Goal: Use online tool/utility: Utilize a website feature to perform a specific function

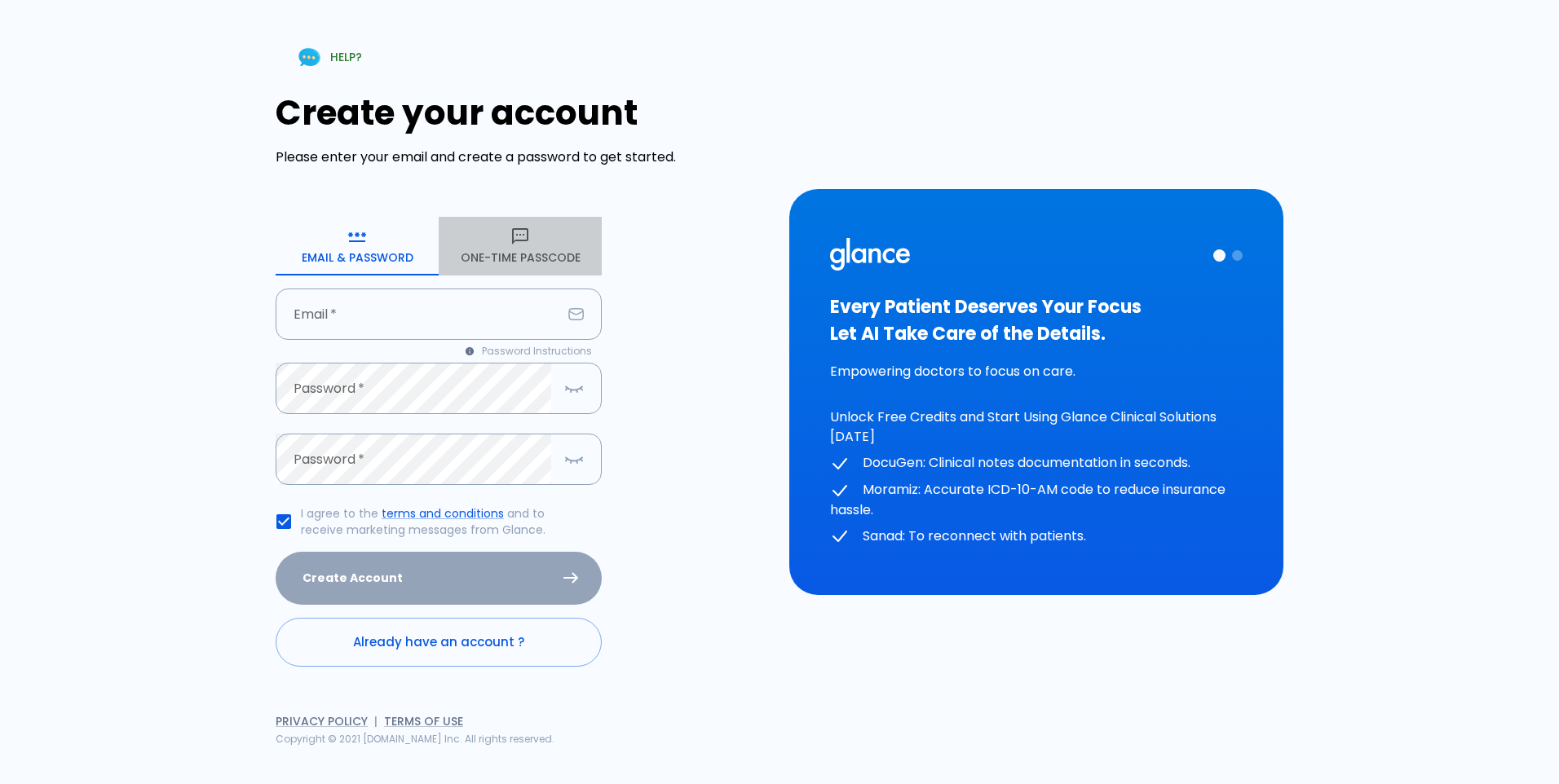
click at [522, 259] on button "One-Time Passcode" at bounding box center [520, 246] width 163 height 58
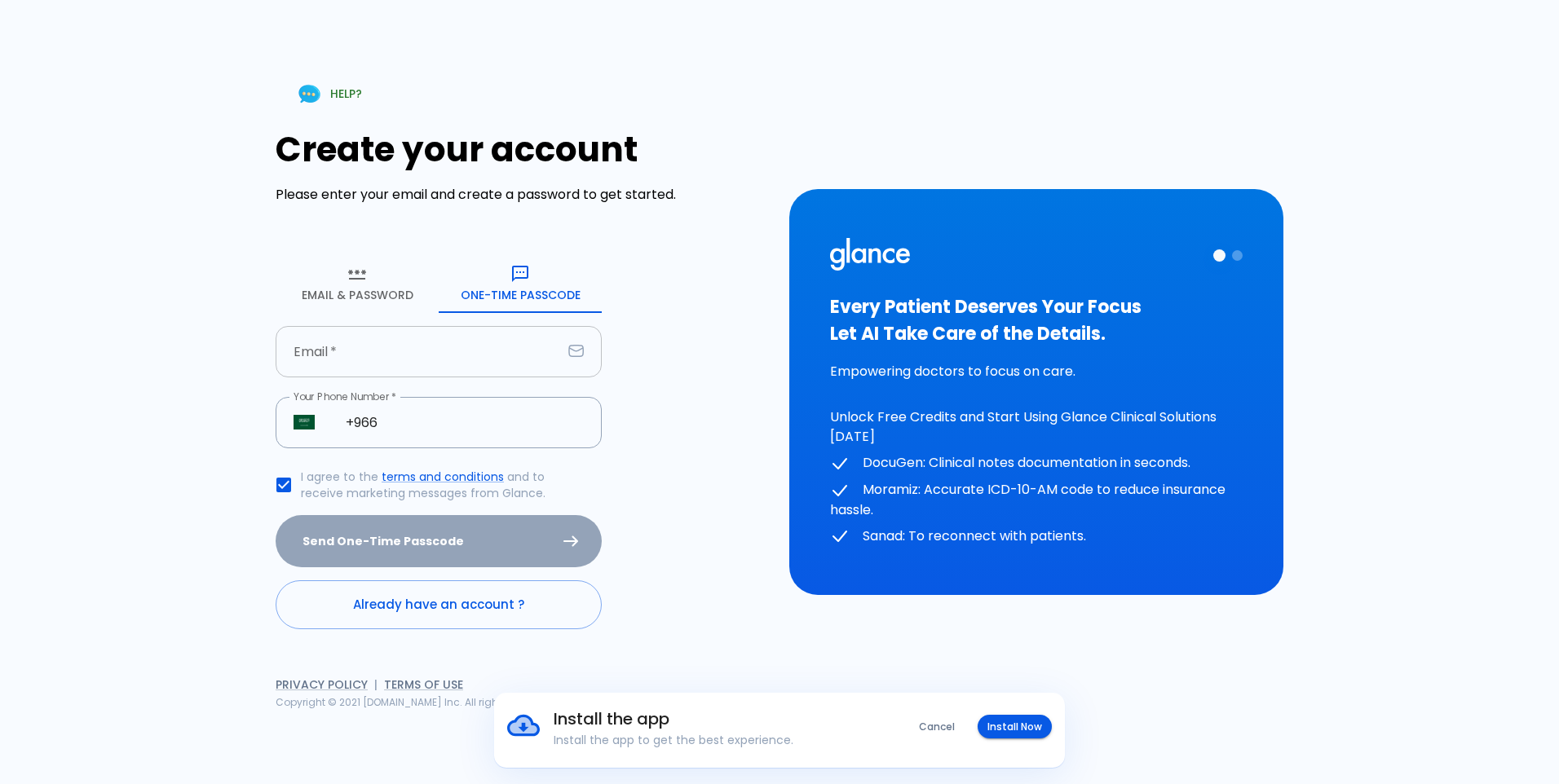
click at [480, 343] on input "Email   *" at bounding box center [418, 352] width 286 height 52
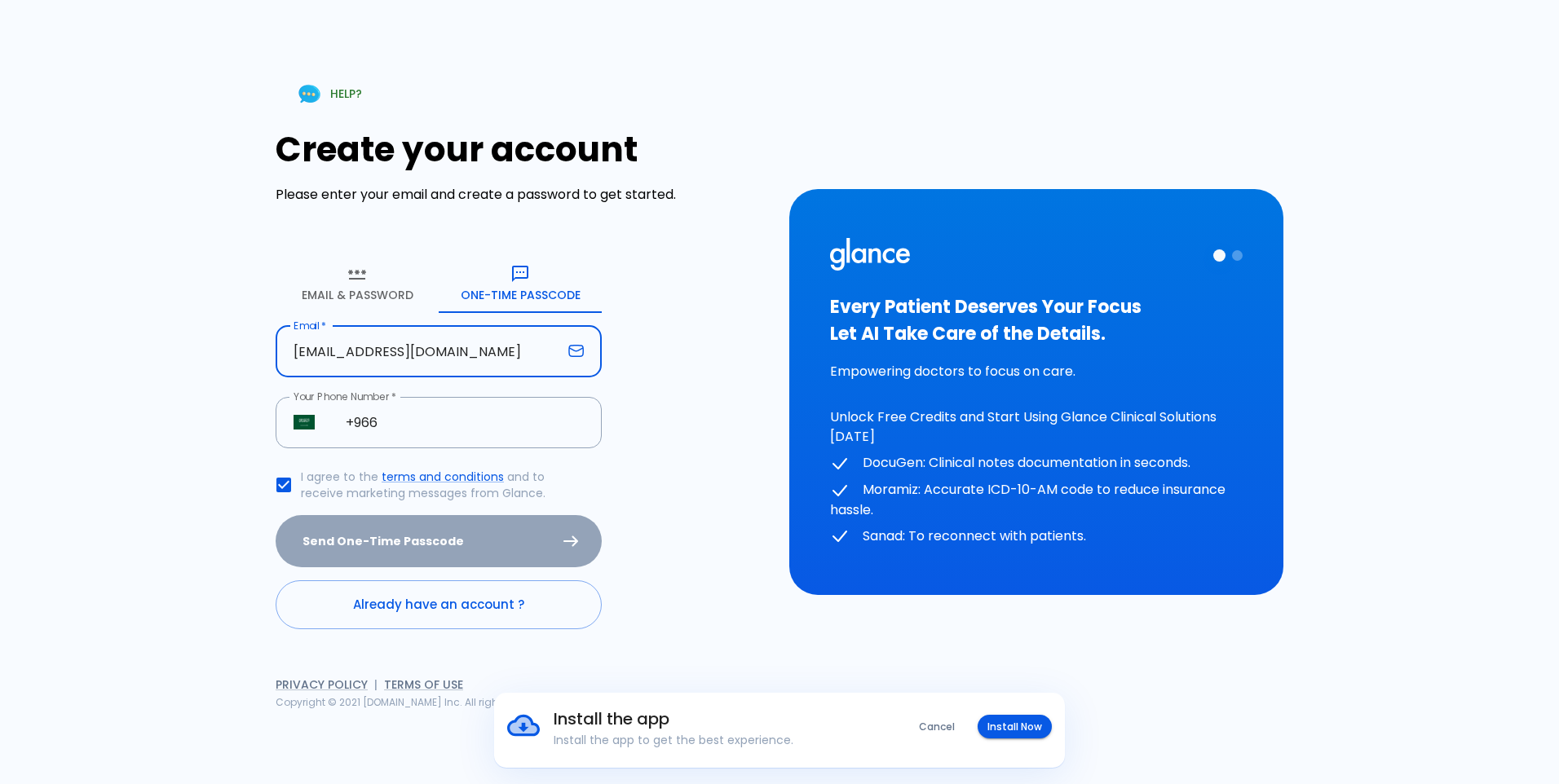
type input "[EMAIL_ADDRESS][DOMAIN_NAME]"
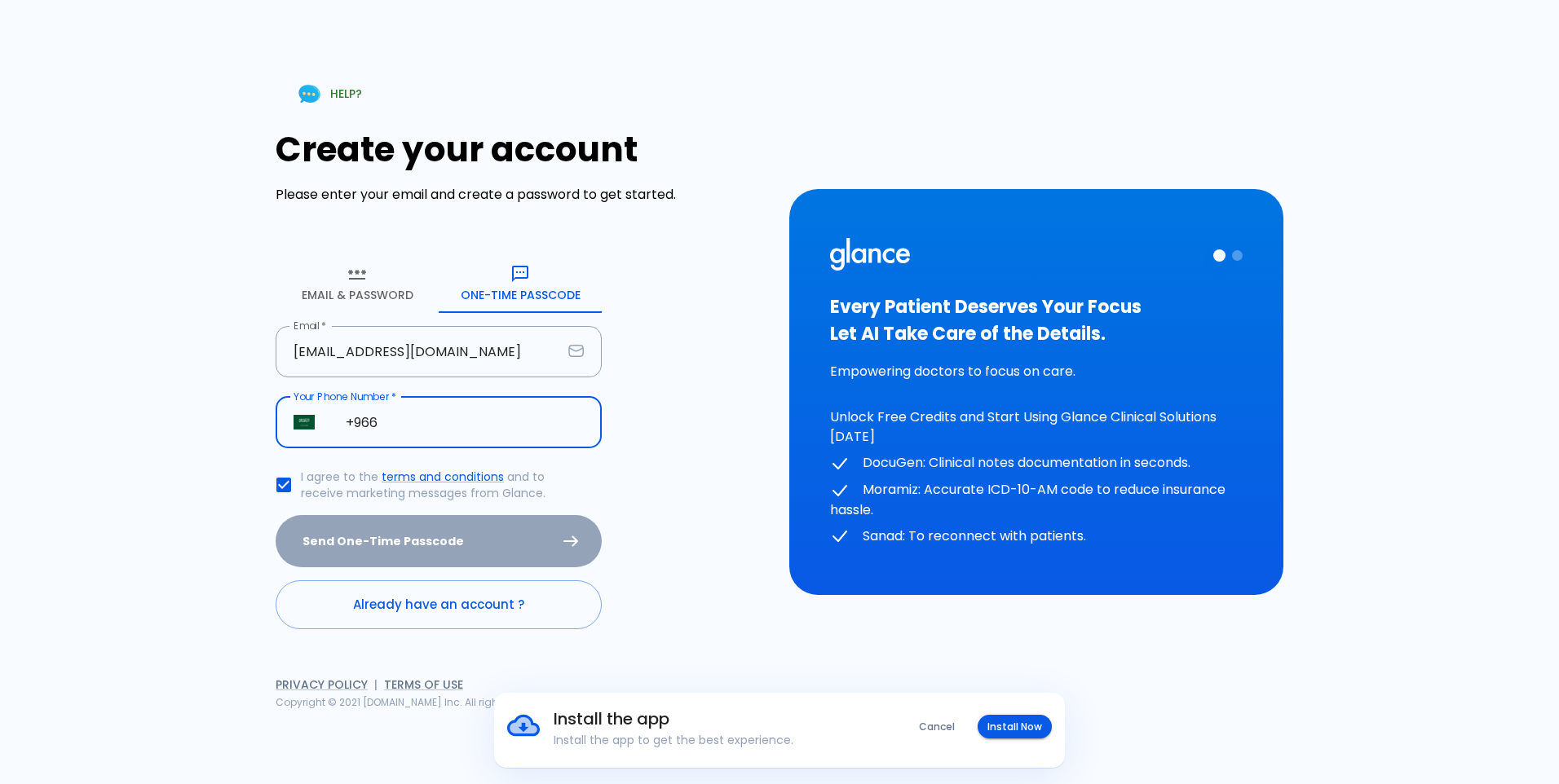
click at [469, 430] on input "+966" at bounding box center [465, 423] width 274 height 52
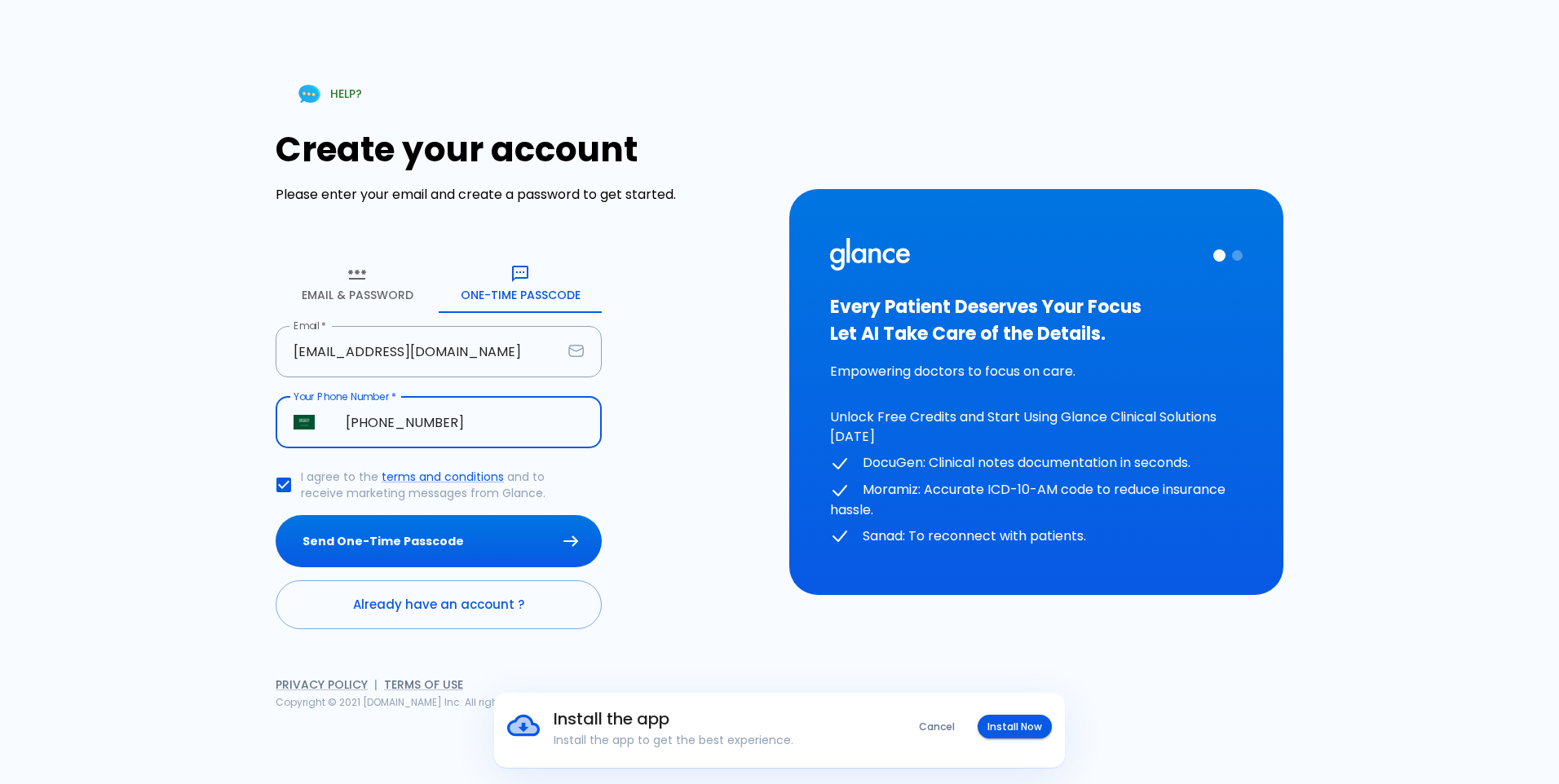
type input "[PHONE_NUMBER]"
click at [275, 515] on button "Send One-Time Passcode" at bounding box center [438, 542] width 326 height 53
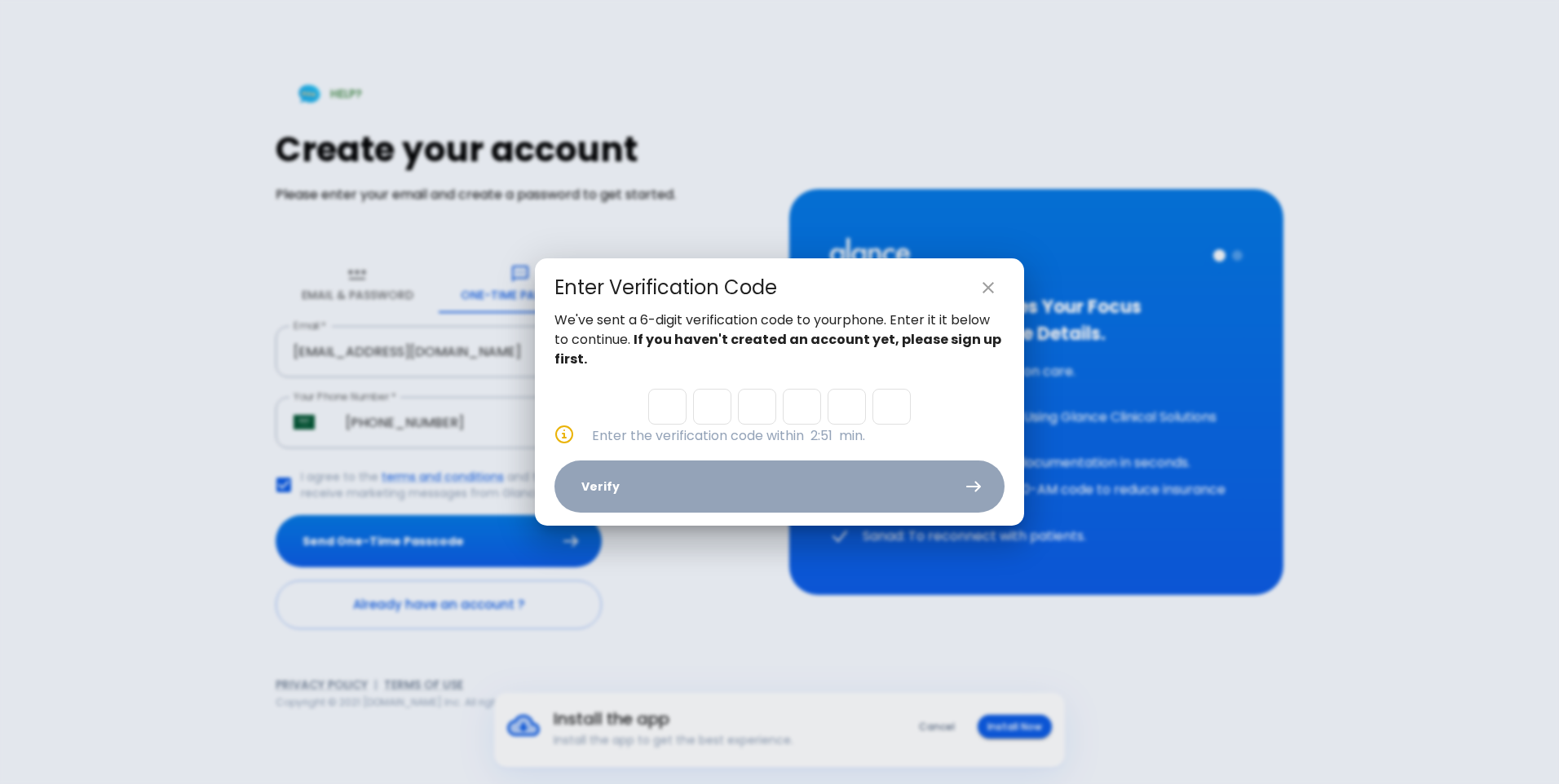
type input "8"
type input "2"
type input "9"
type input "6"
type input "0"
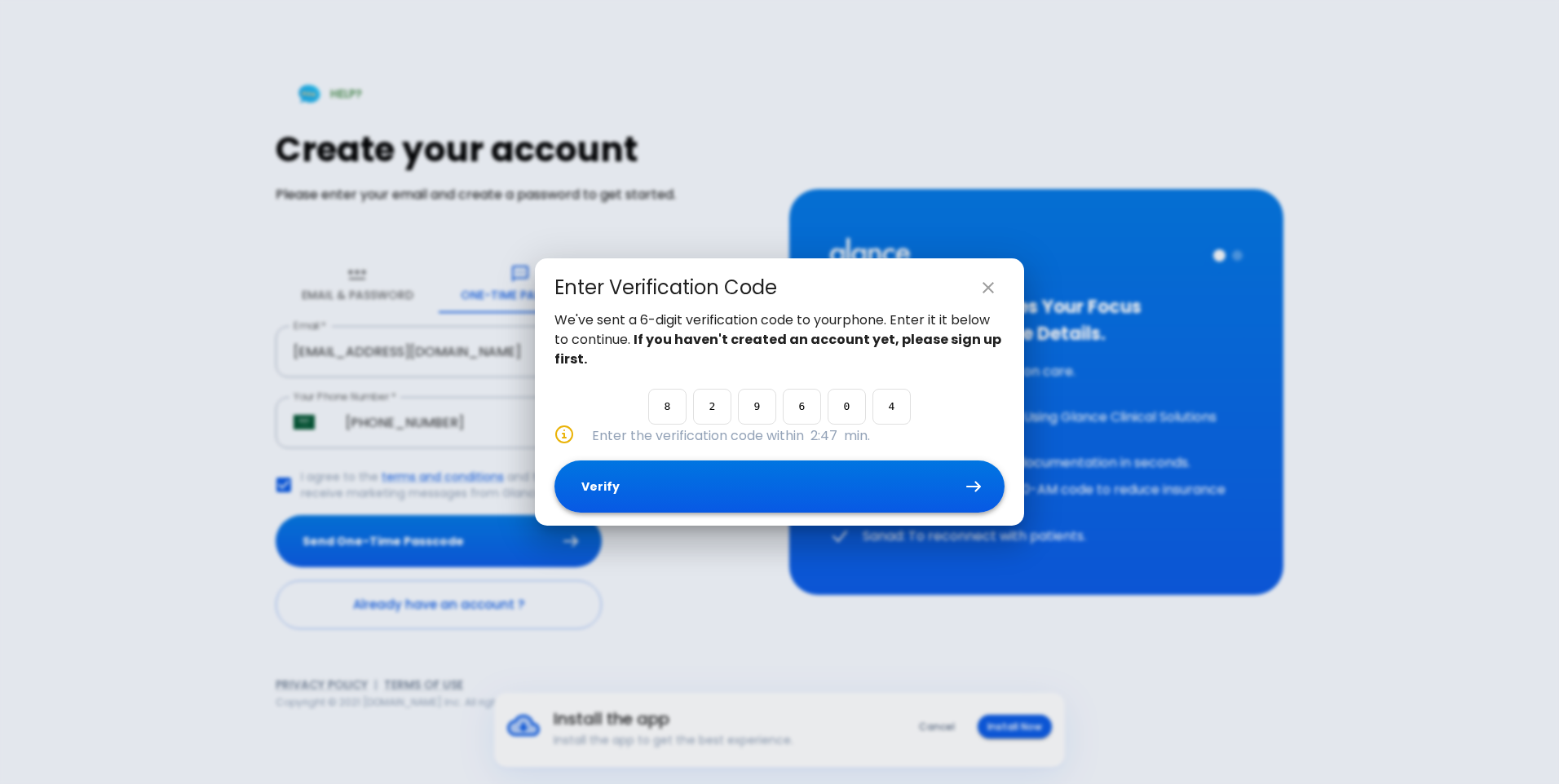
type input "4"
click at [698, 485] on button "Verify" at bounding box center [780, 487] width 450 height 53
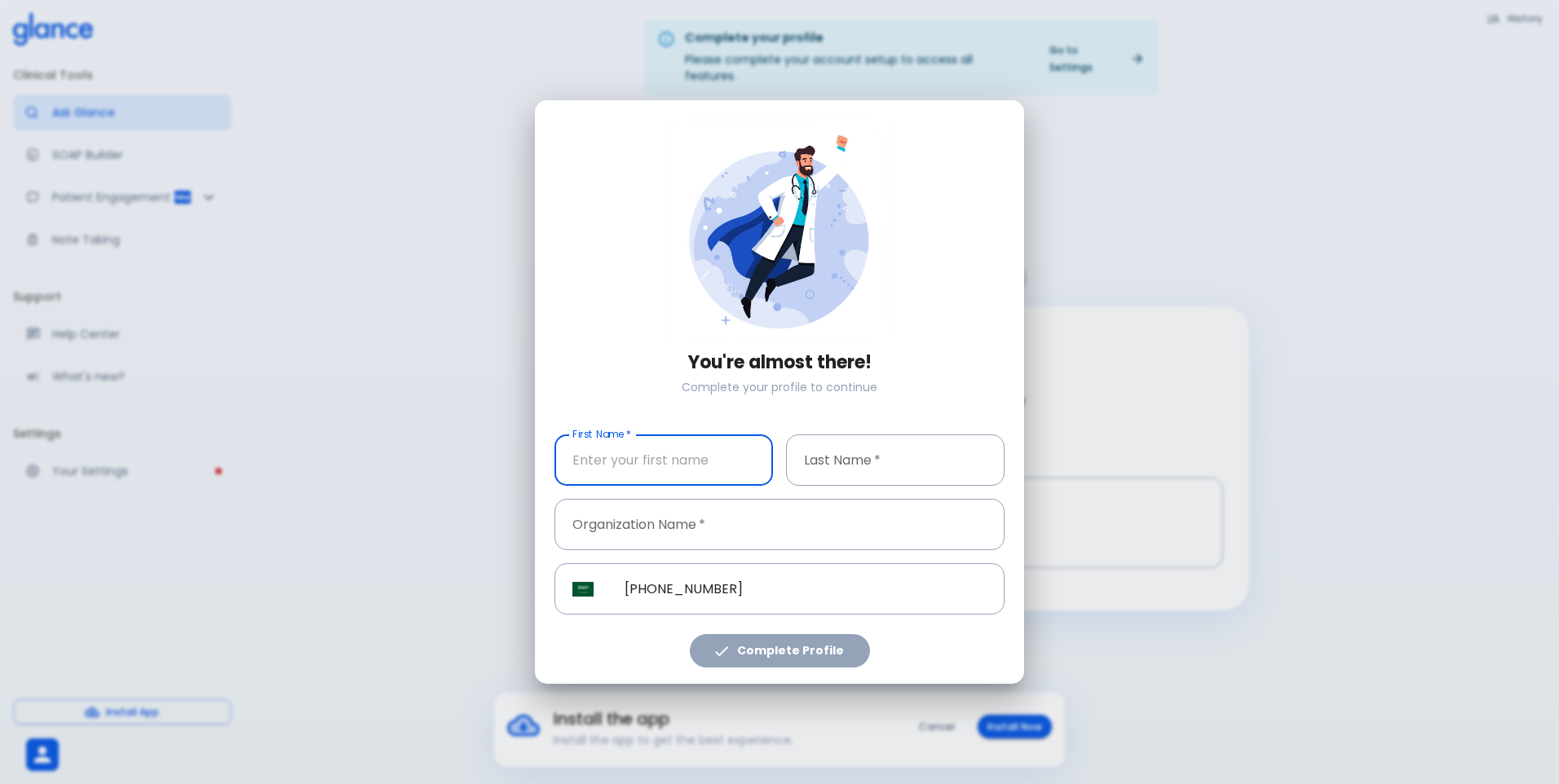
click at [651, 484] on input "First Name   *" at bounding box center [664, 460] width 219 height 52
type input "sulaiman"
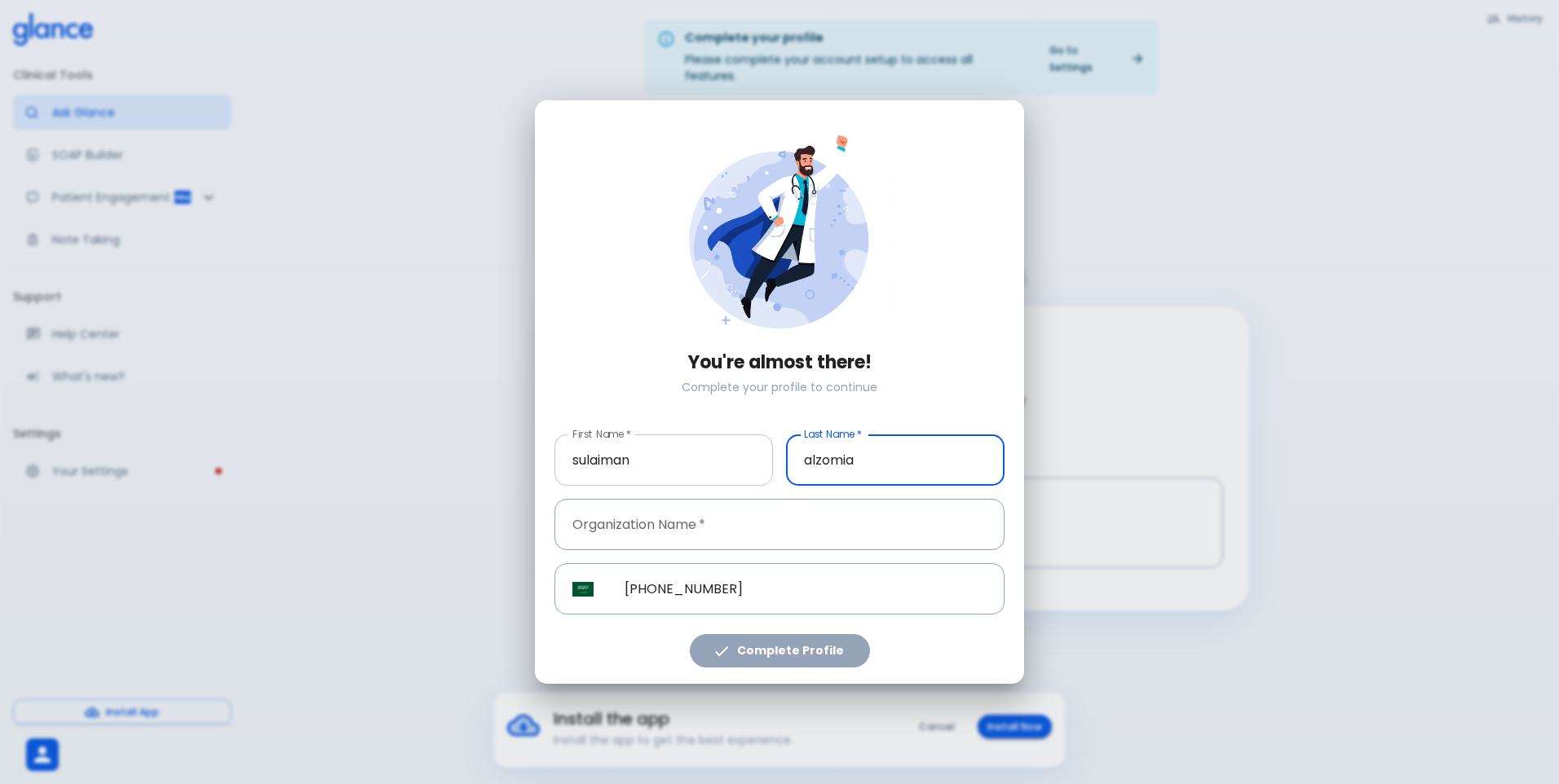
type input "alzomia"
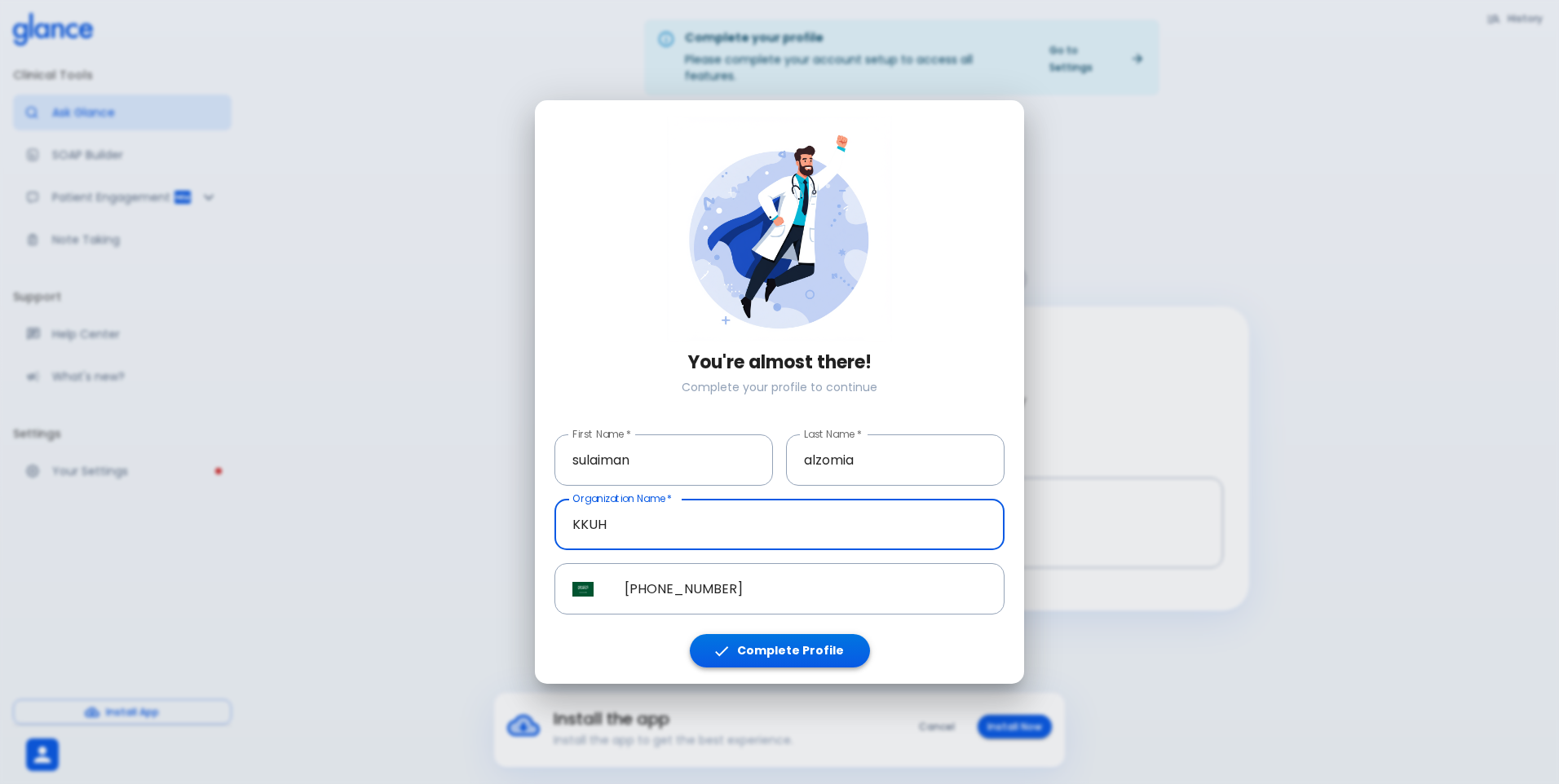
type input "KKUH"
click at [814, 663] on button "Complete Profile" at bounding box center [780, 651] width 180 height 33
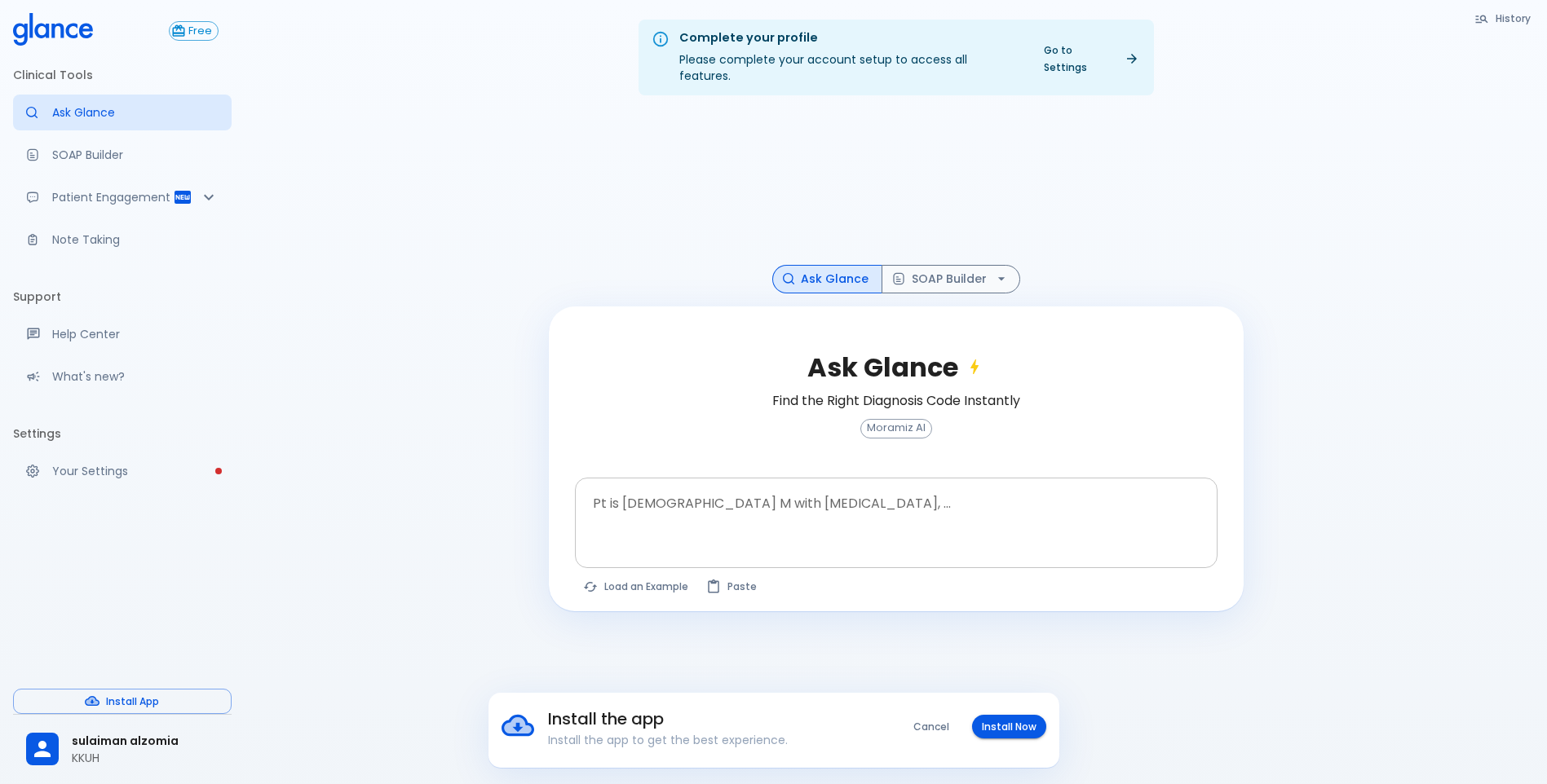
click at [860, 535] on div at bounding box center [898, 550] width 636 height 29
click at [854, 540] on div at bounding box center [898, 550] width 636 height 29
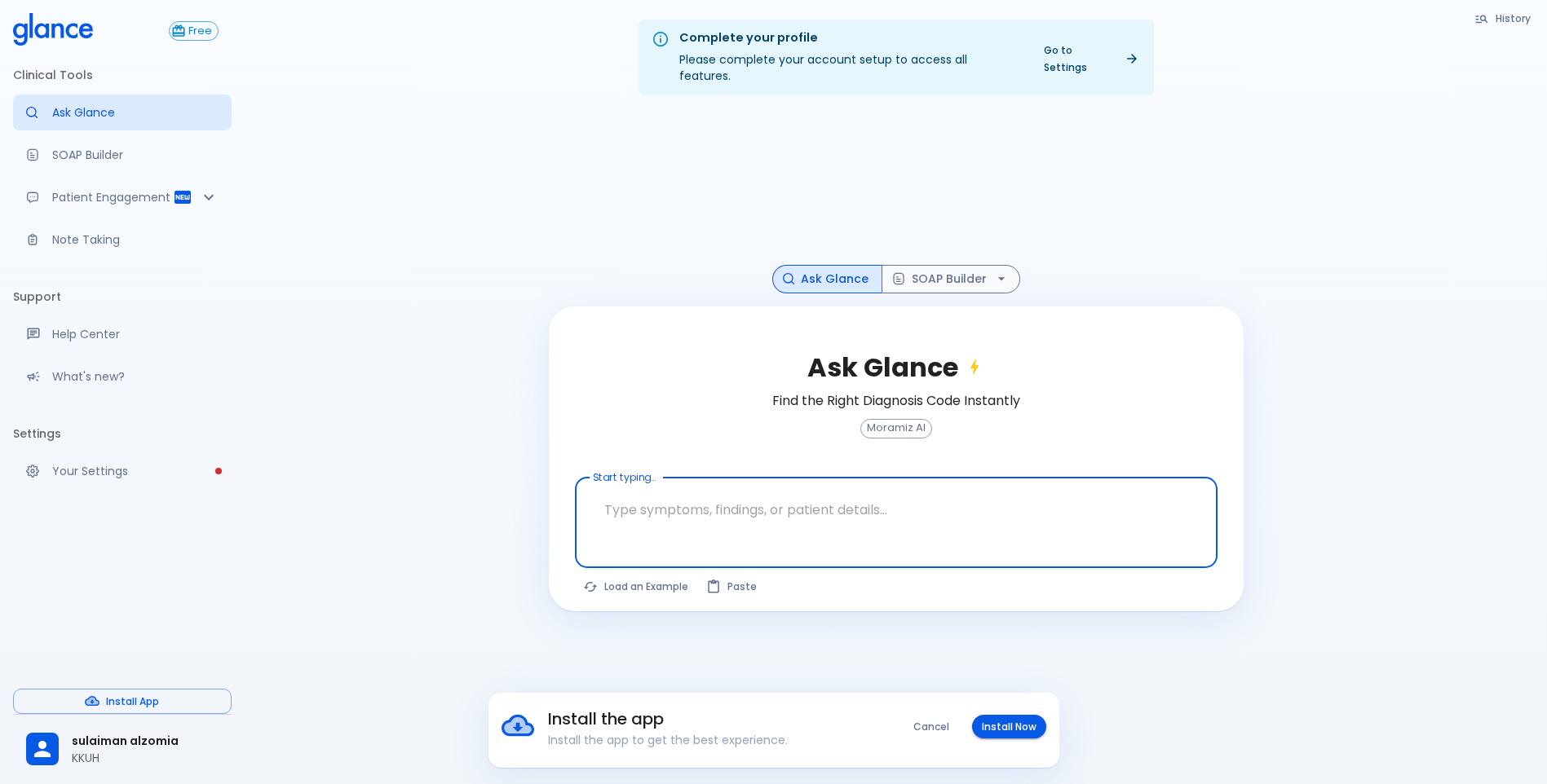
click at [873, 513] on textarea "Start typing..." at bounding box center [896, 510] width 620 height 52
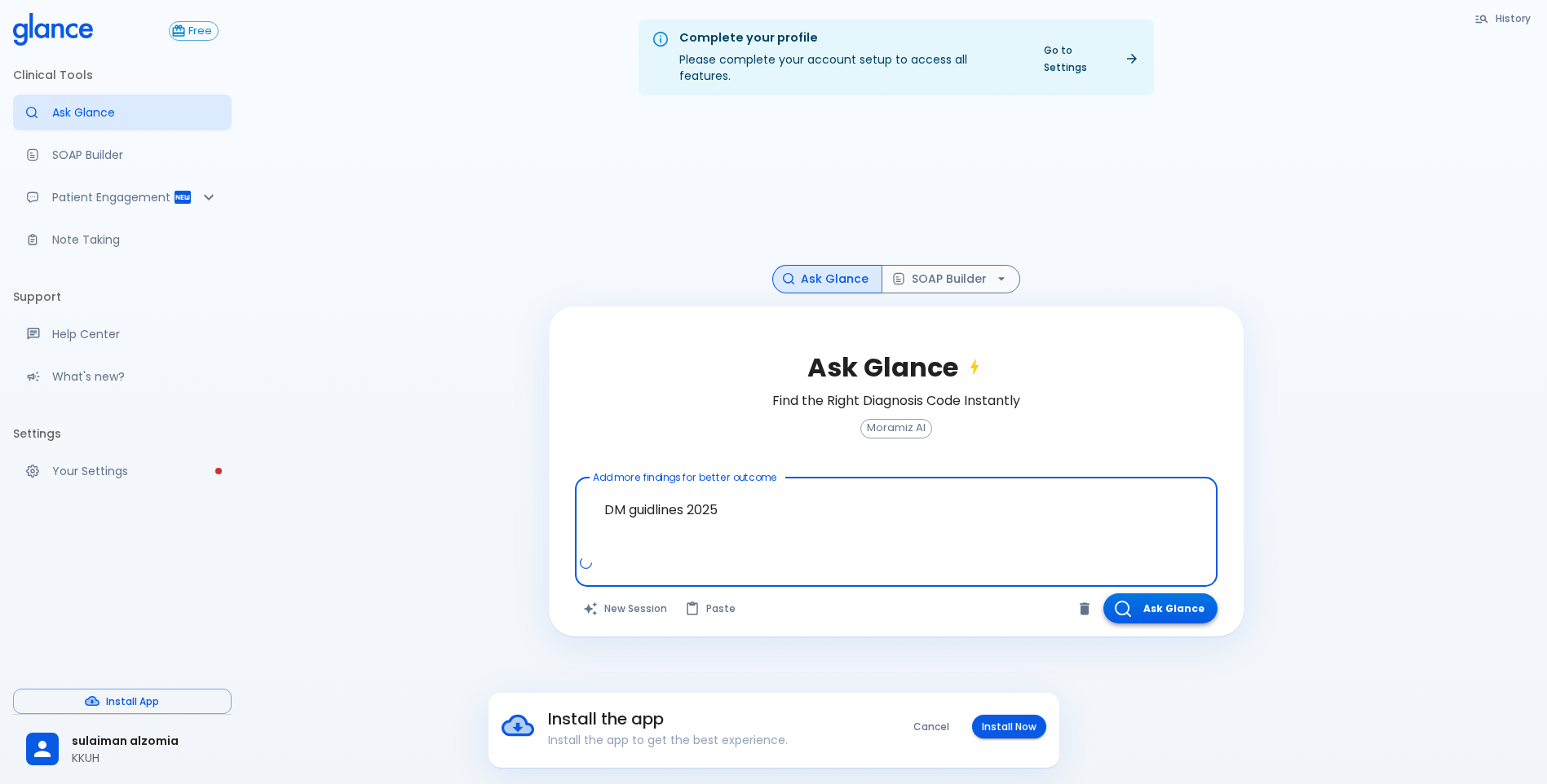
type textarea "DM guidlines 2025"
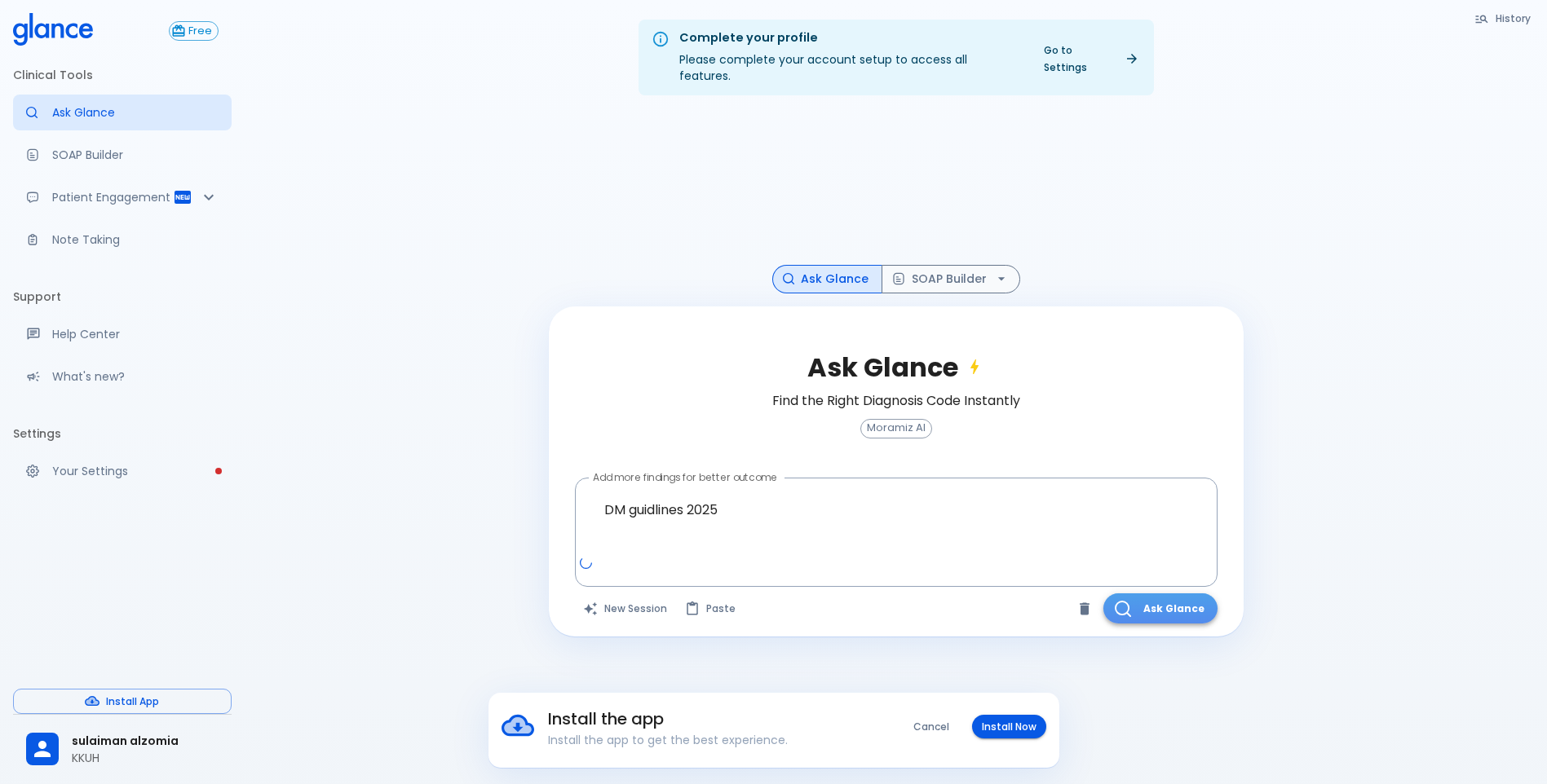
click at [1142, 594] on button "Ask Glance" at bounding box center [1160, 609] width 114 height 30
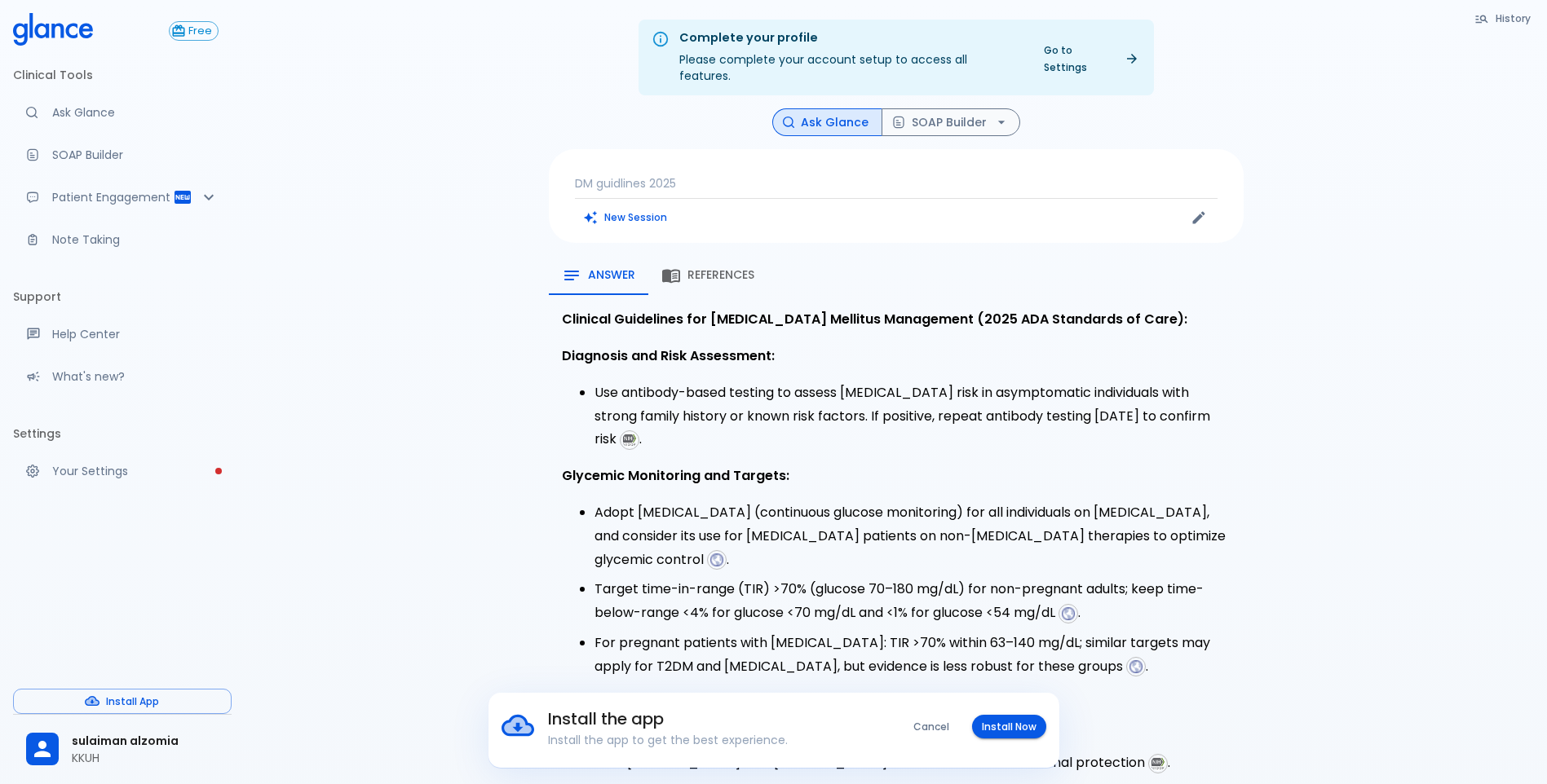
click at [732, 267] on div "References" at bounding box center [708, 275] width 93 height 19
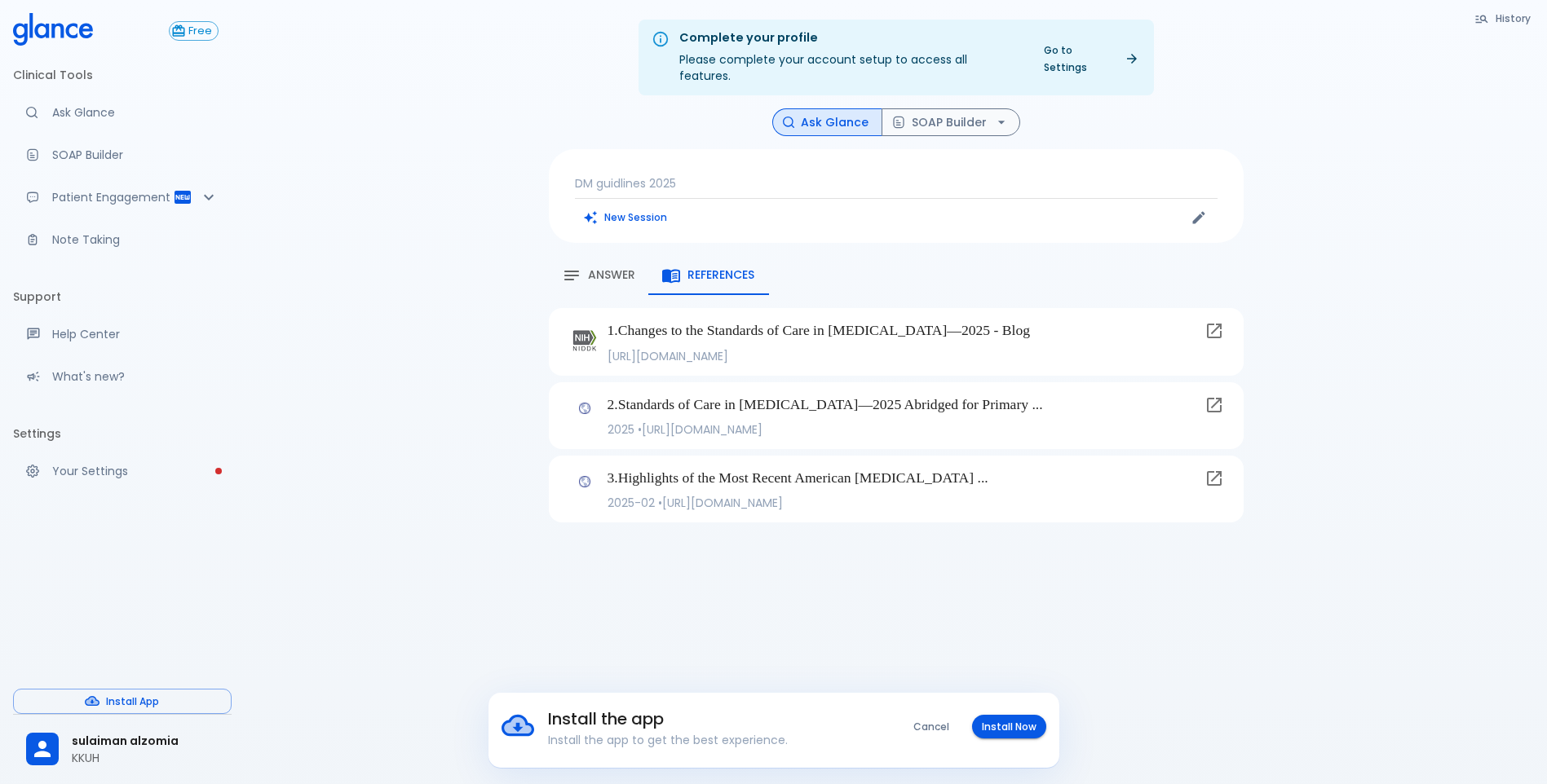
click at [757, 409] on p "2 . Standards of Care in [MEDICAL_DATA]—2025 Abridged for Primary ..." at bounding box center [903, 404] width 591 height 21
click at [600, 274] on button "Answer" at bounding box center [598, 275] width 99 height 39
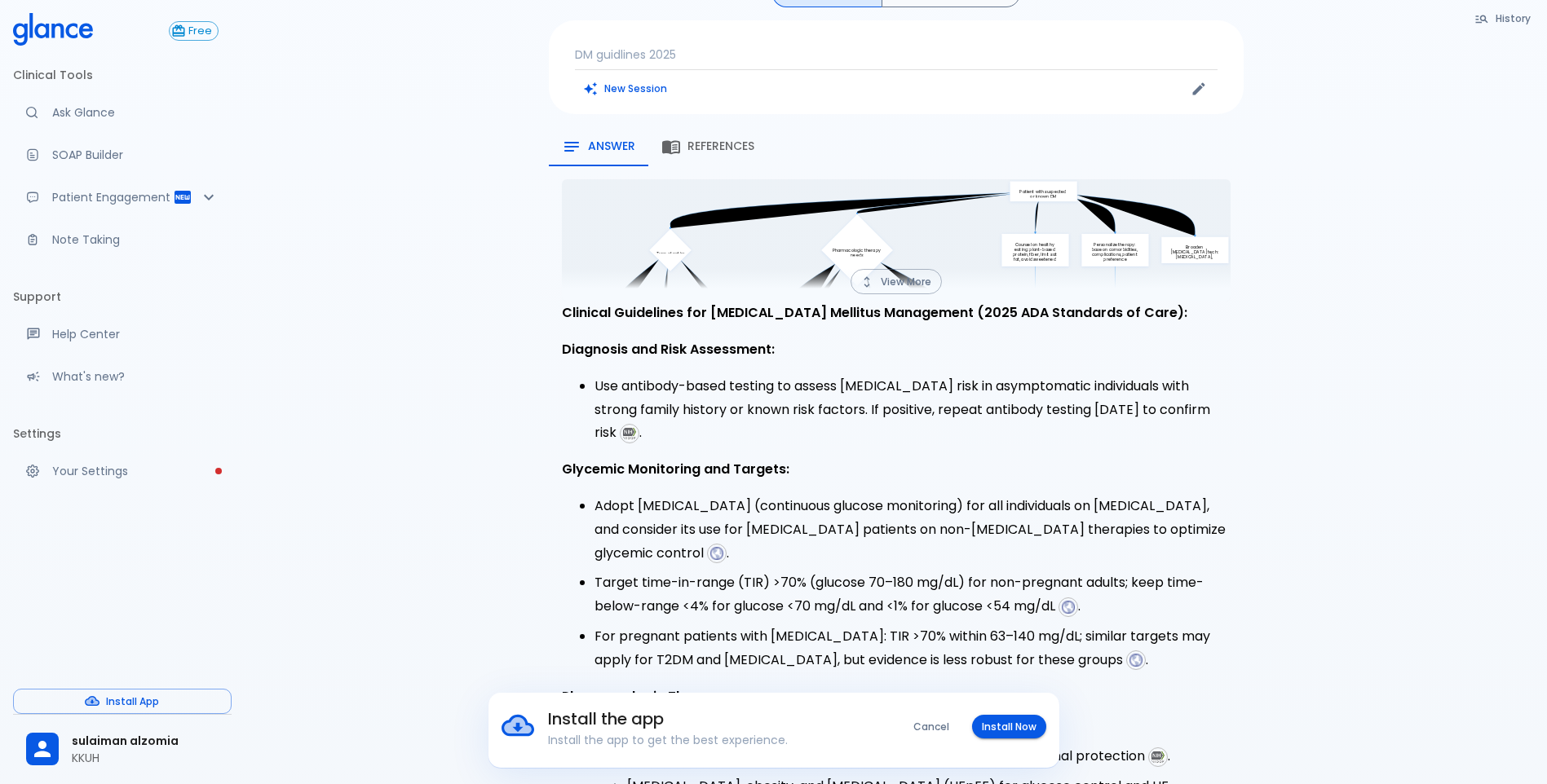
scroll to position [115, 0]
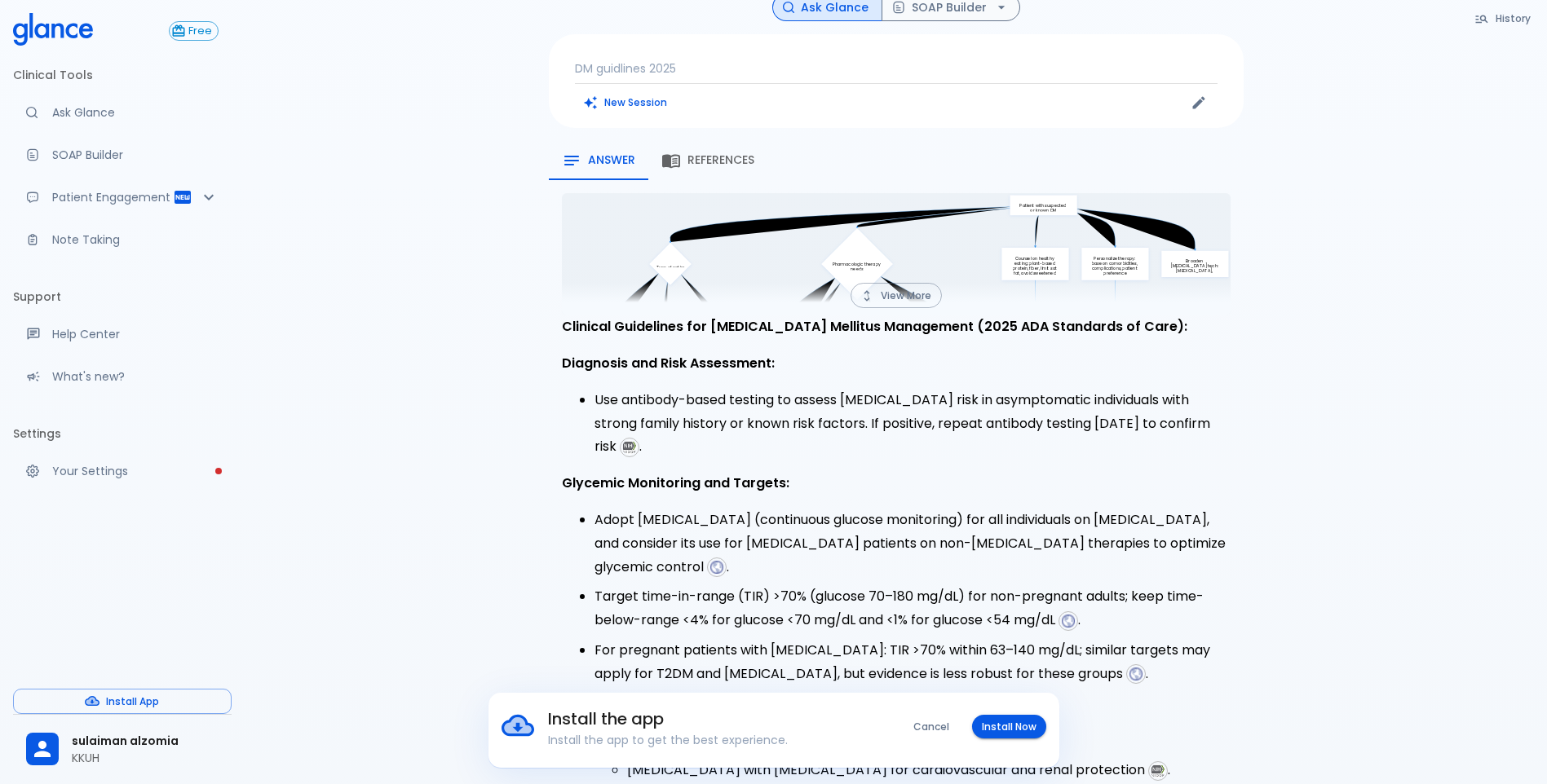
click at [899, 284] on button "View More" at bounding box center [895, 295] width 91 height 25
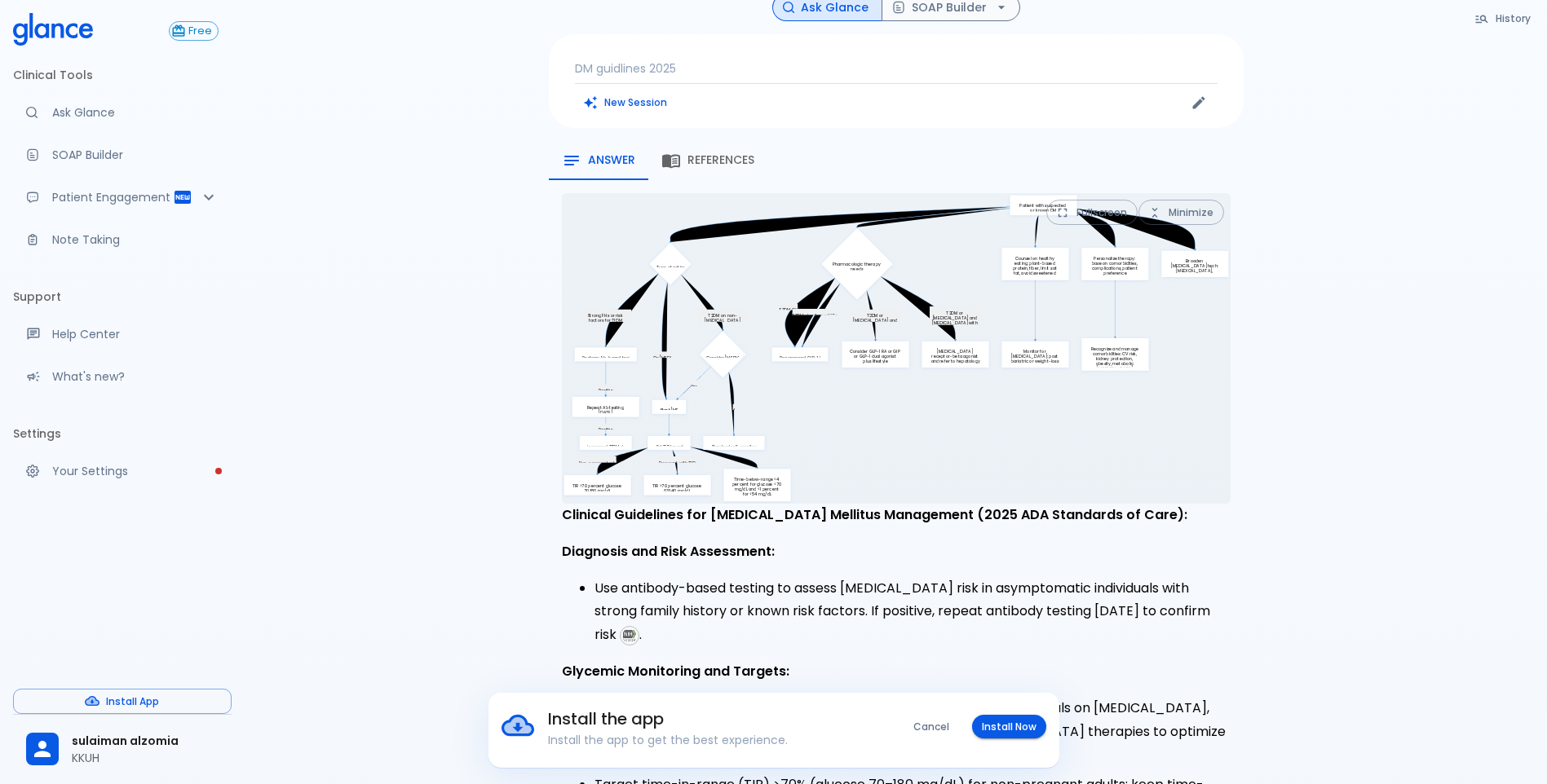
click at [883, 60] on p "DM guidlines 2025" at bounding box center [896, 68] width 642 height 17
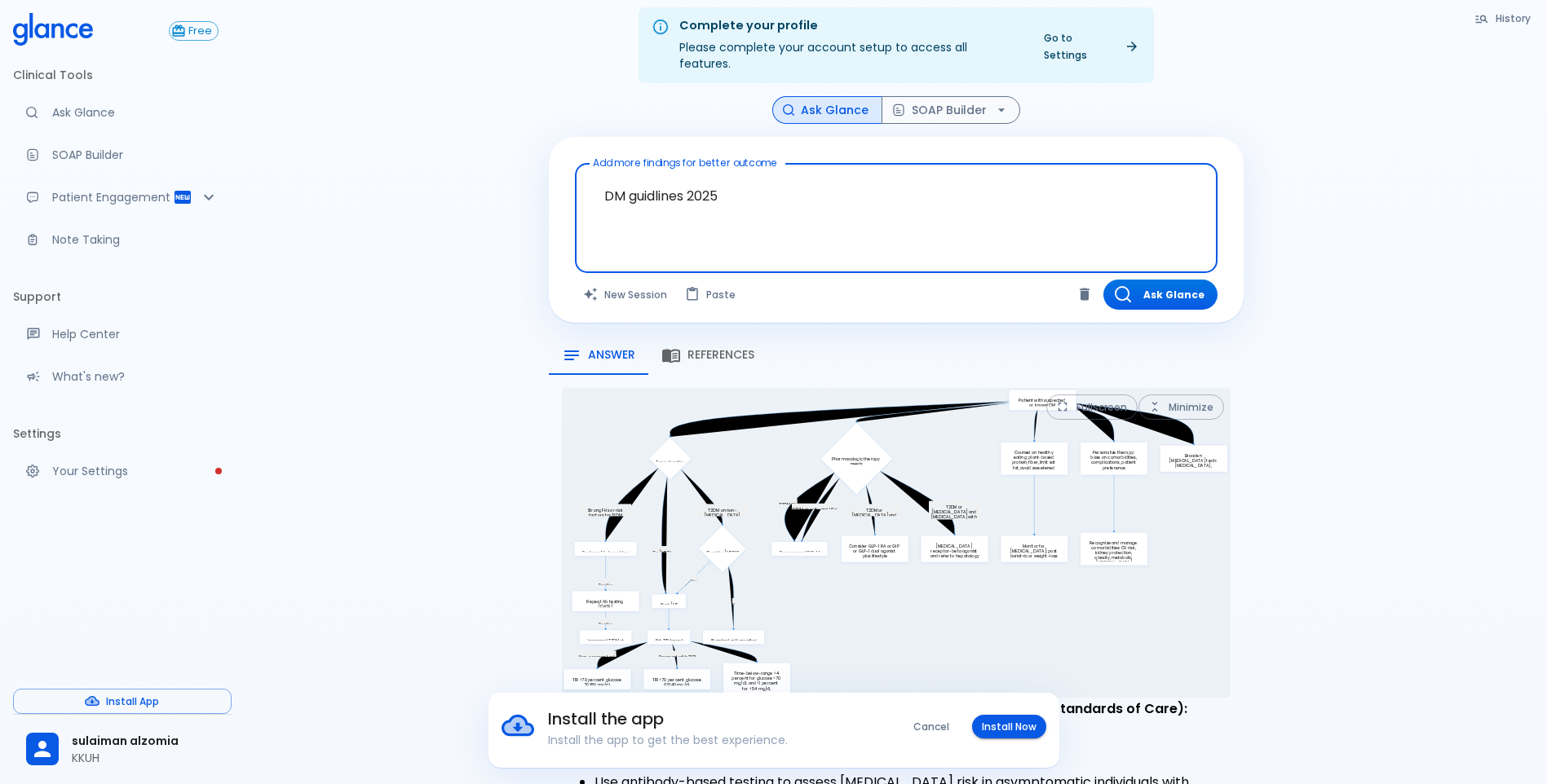
scroll to position [0, 0]
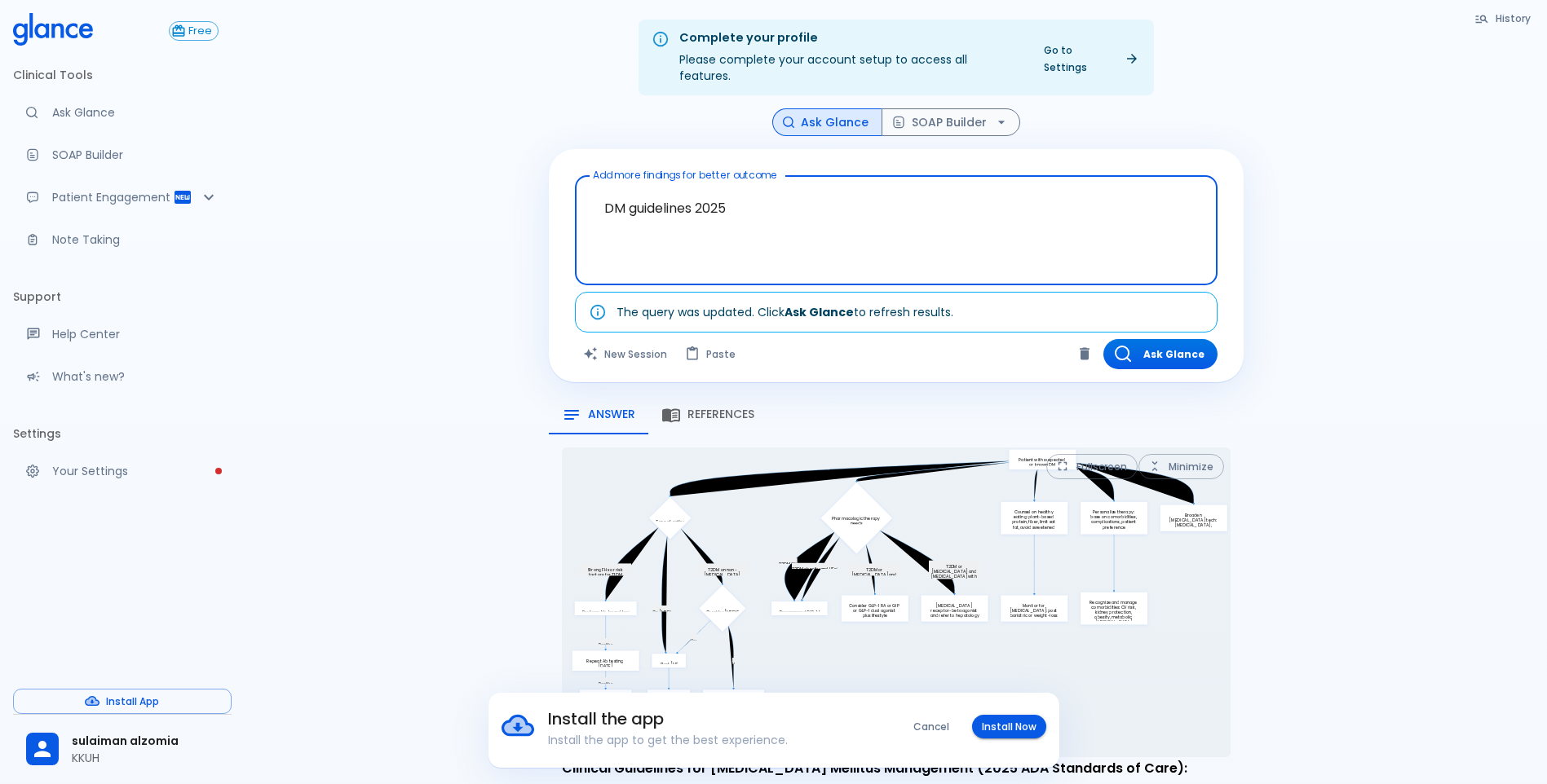
click at [742, 198] on textarea "DM guidelines 2025" at bounding box center [896, 218] width 620 height 70
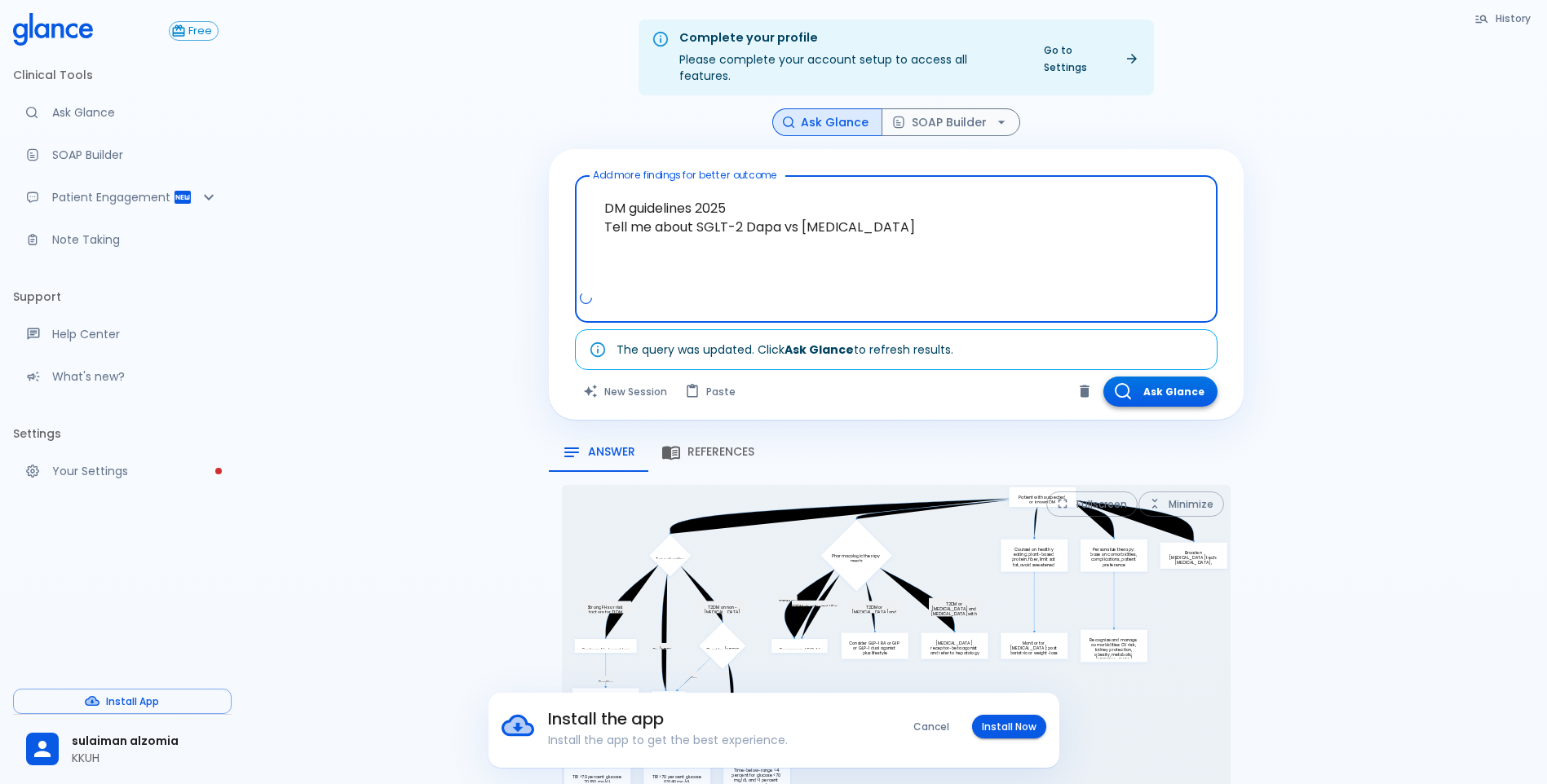
type textarea "DM guidelines 2025 Tell me about SGLT-2 Dapa vs [MEDICAL_DATA]"
click at [1155, 379] on button "Ask Glance" at bounding box center [1160, 392] width 114 height 30
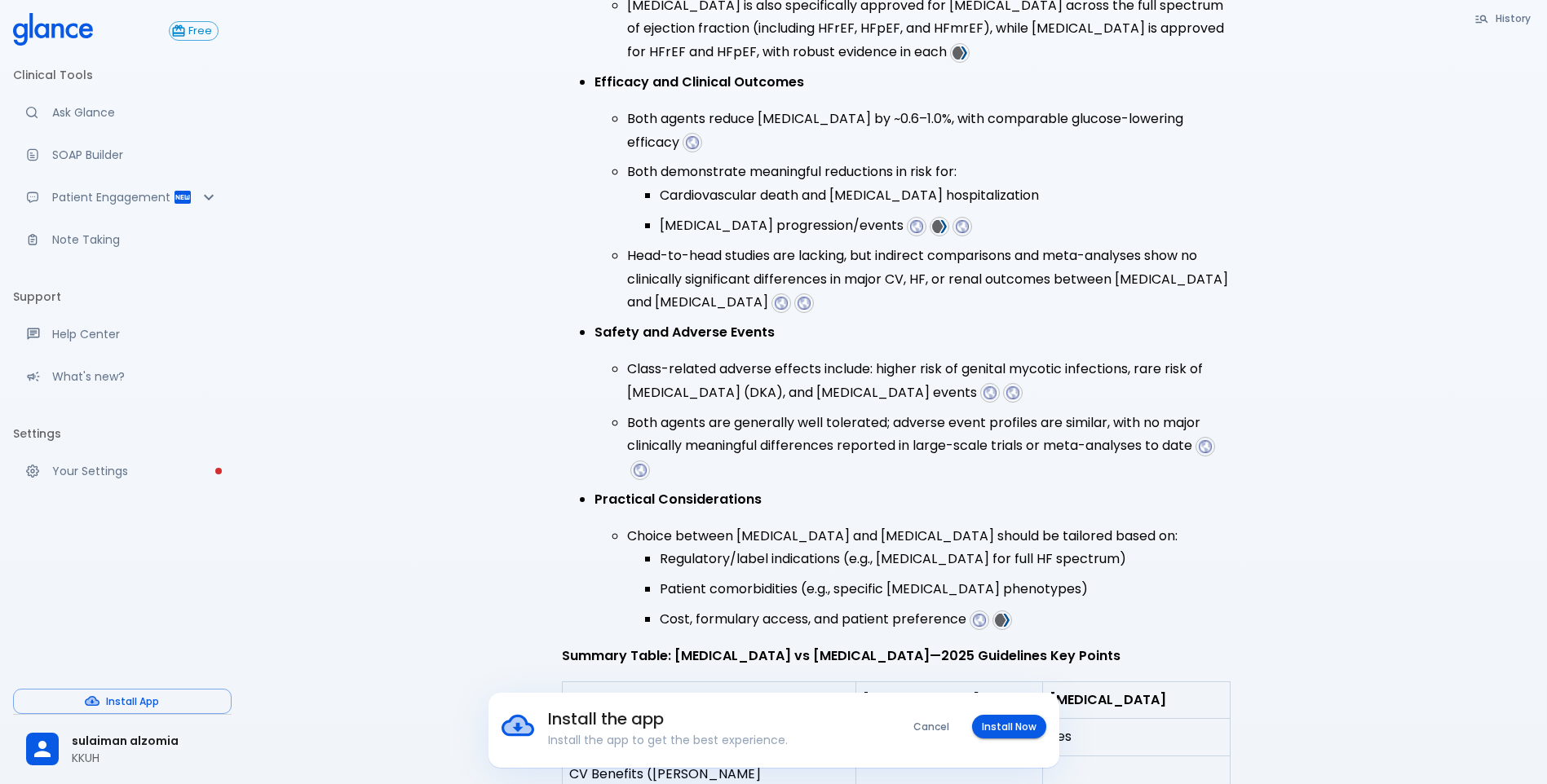
scroll to position [713, 0]
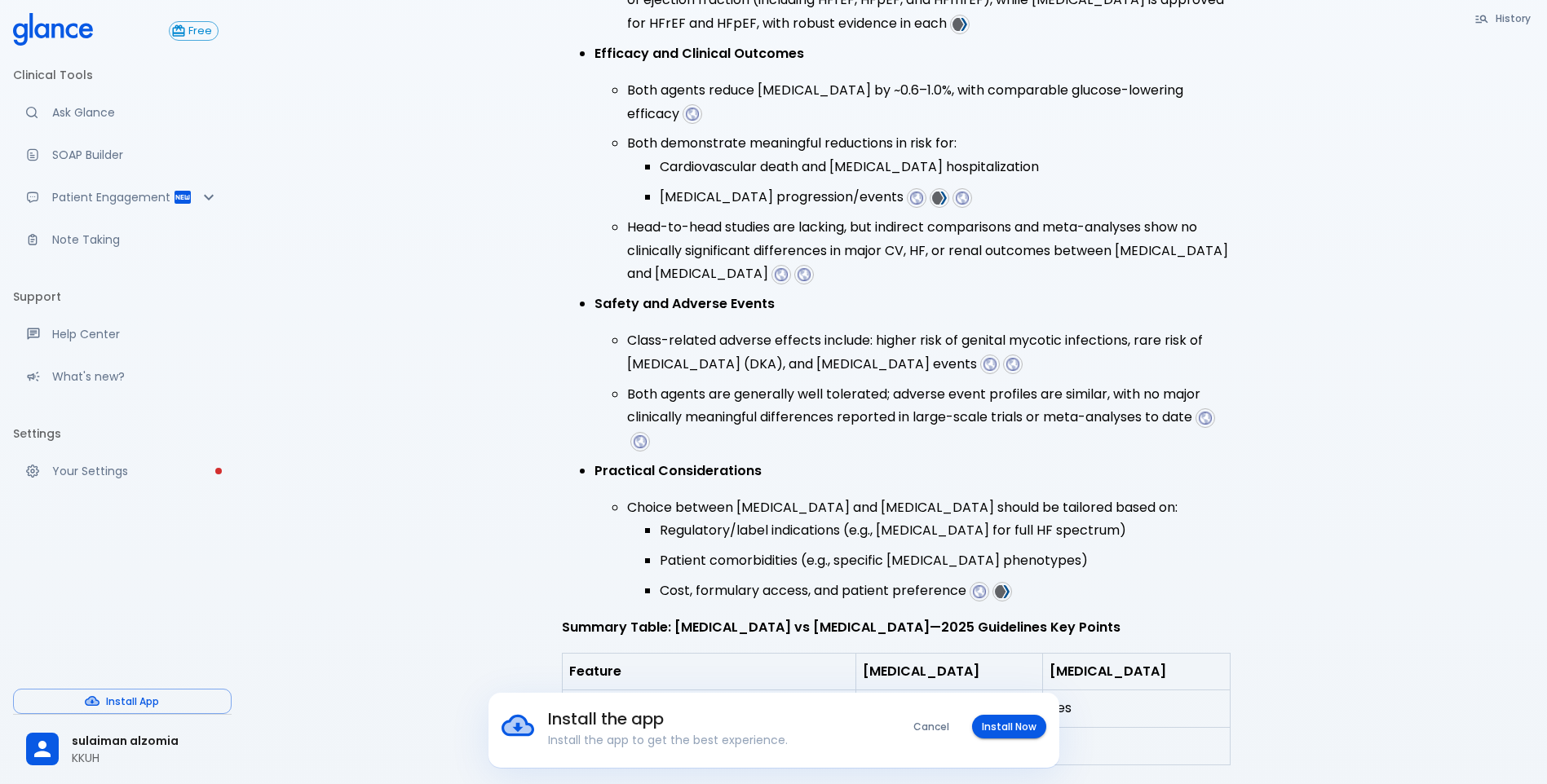
click at [941, 726] on button "Cancel" at bounding box center [931, 726] width 55 height 23
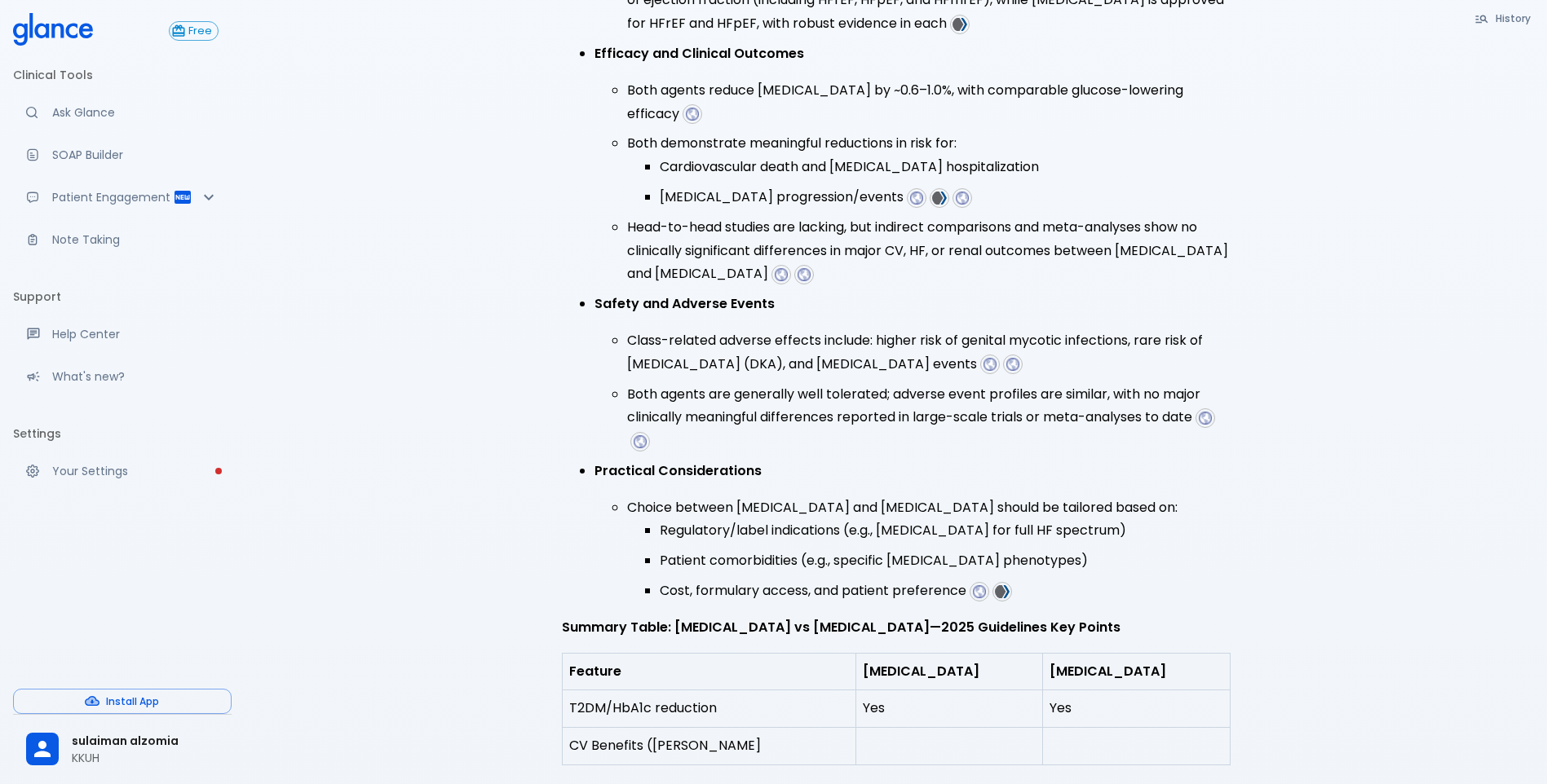
click at [866, 728] on td at bounding box center [950, 746] width 187 height 38
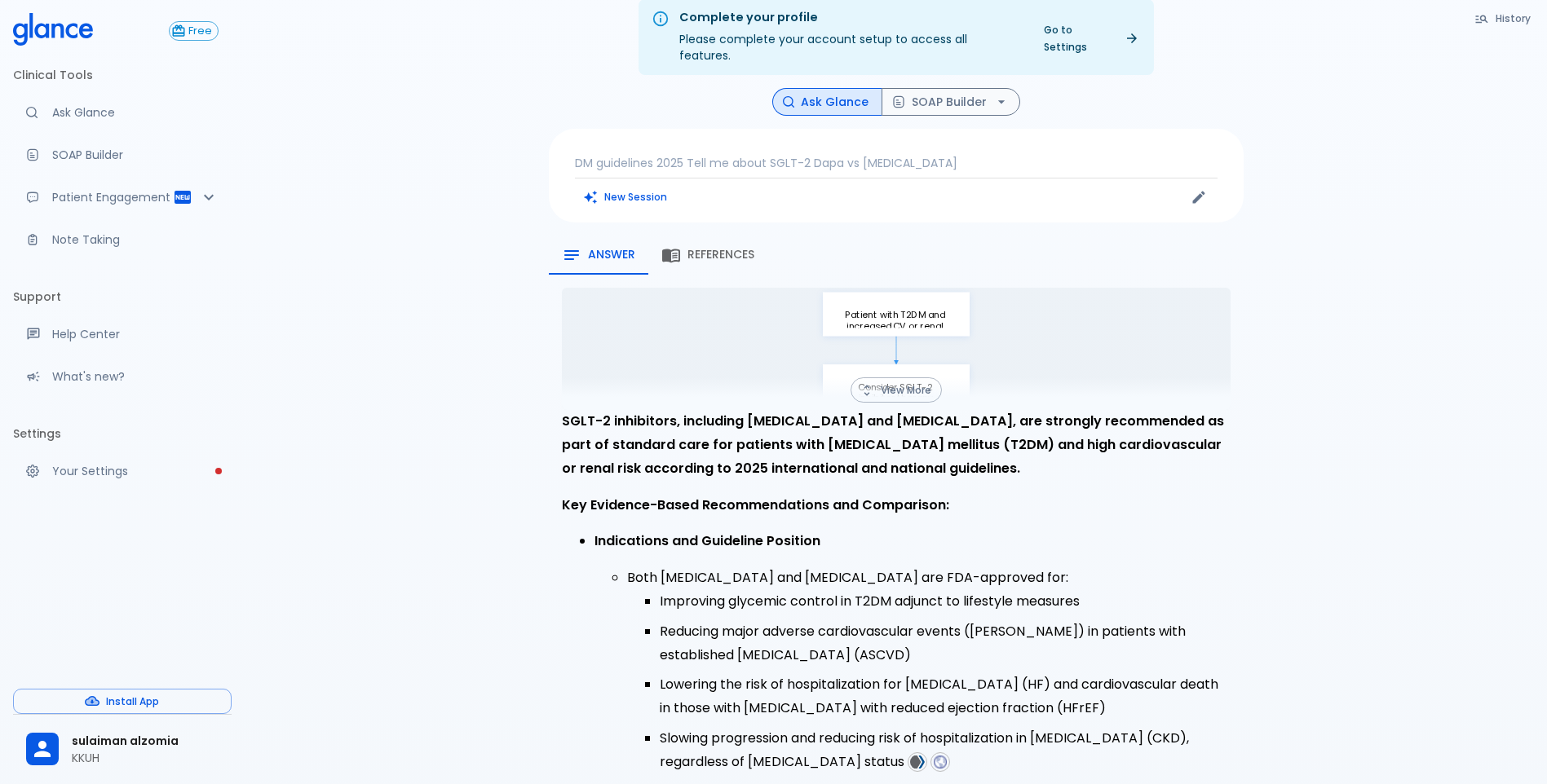
scroll to position [0, 0]
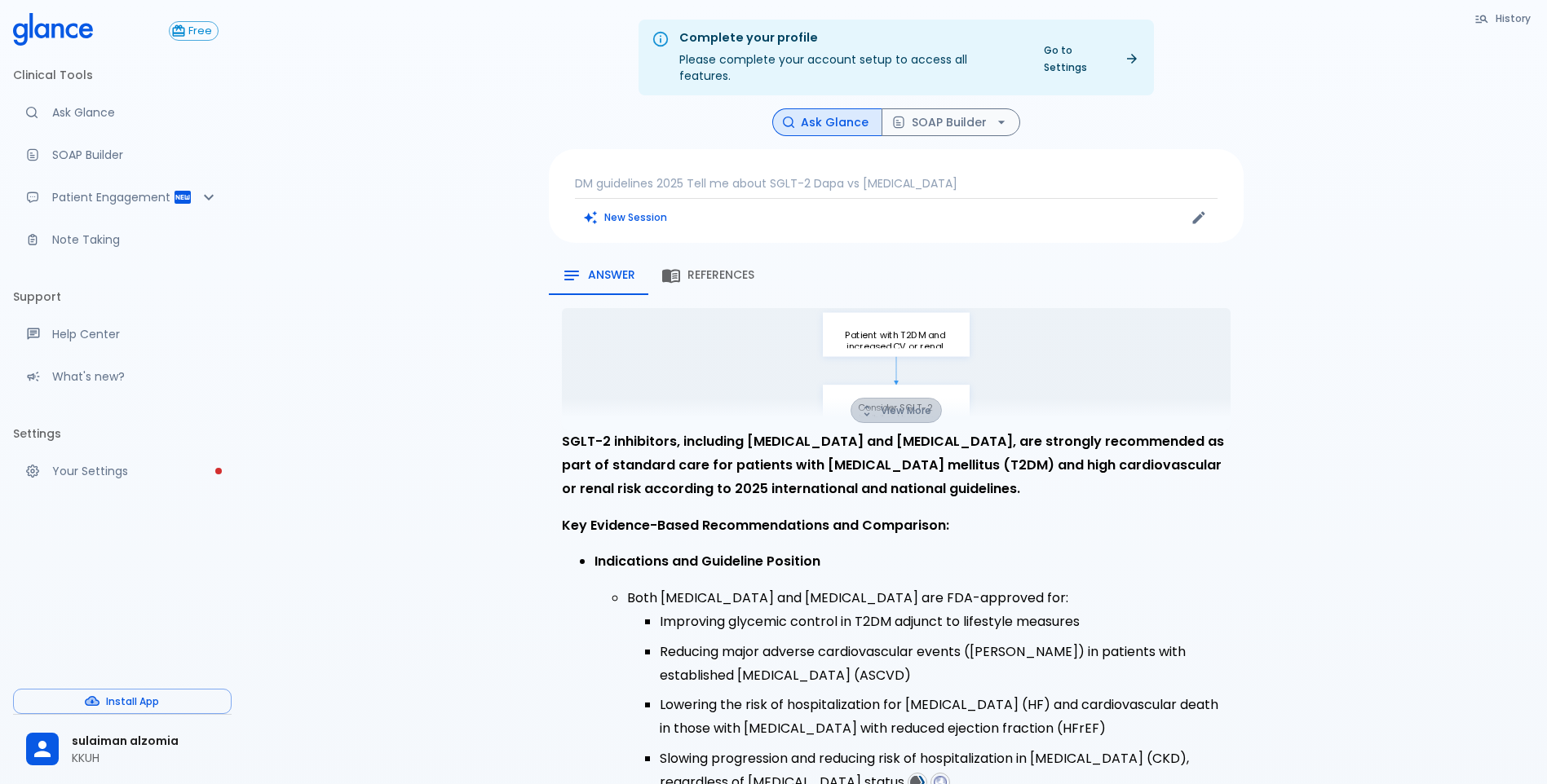
click at [927, 398] on button "View More" at bounding box center [895, 410] width 91 height 25
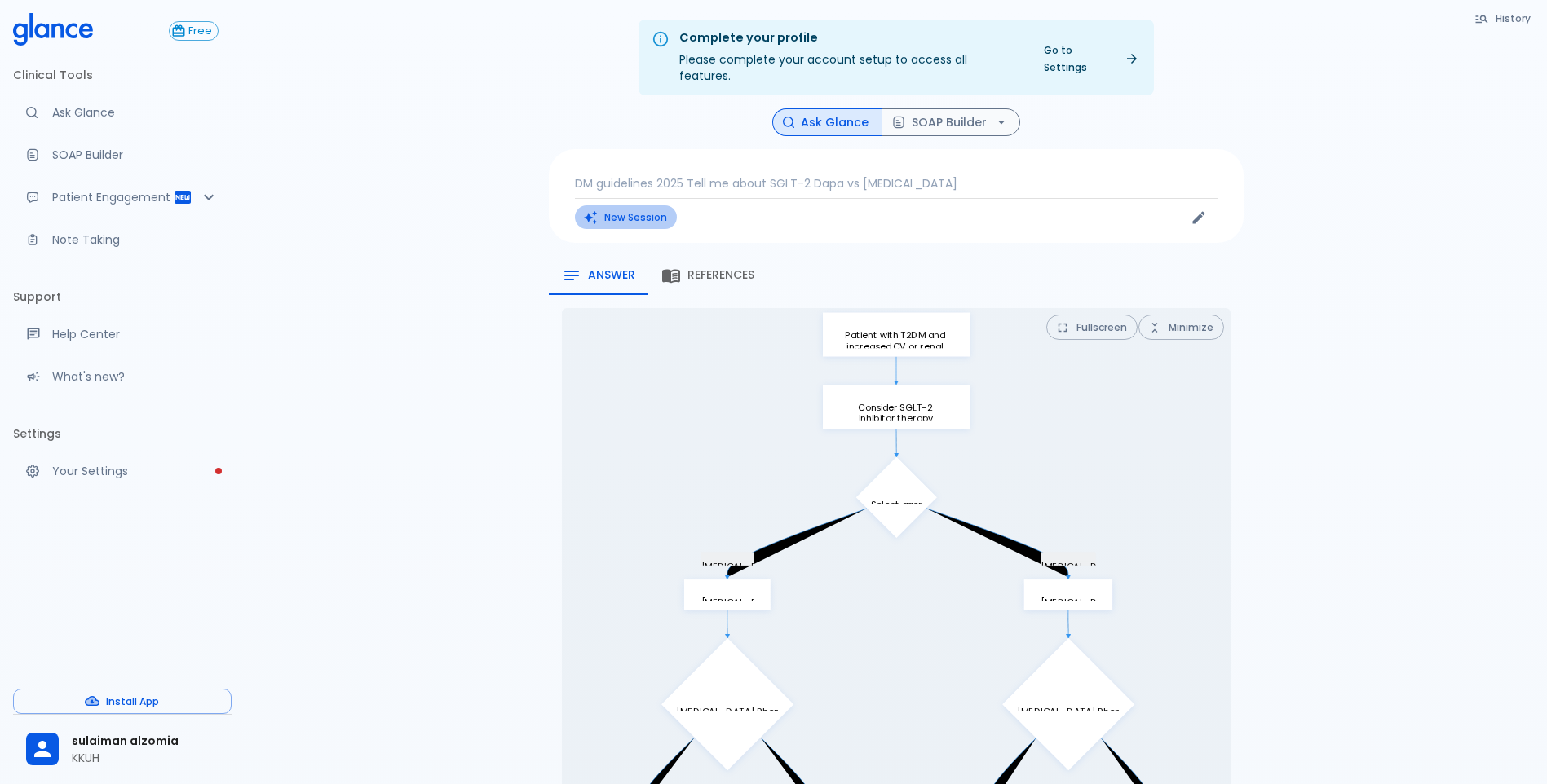
click at [639, 205] on button "New Session" at bounding box center [626, 217] width 102 height 23
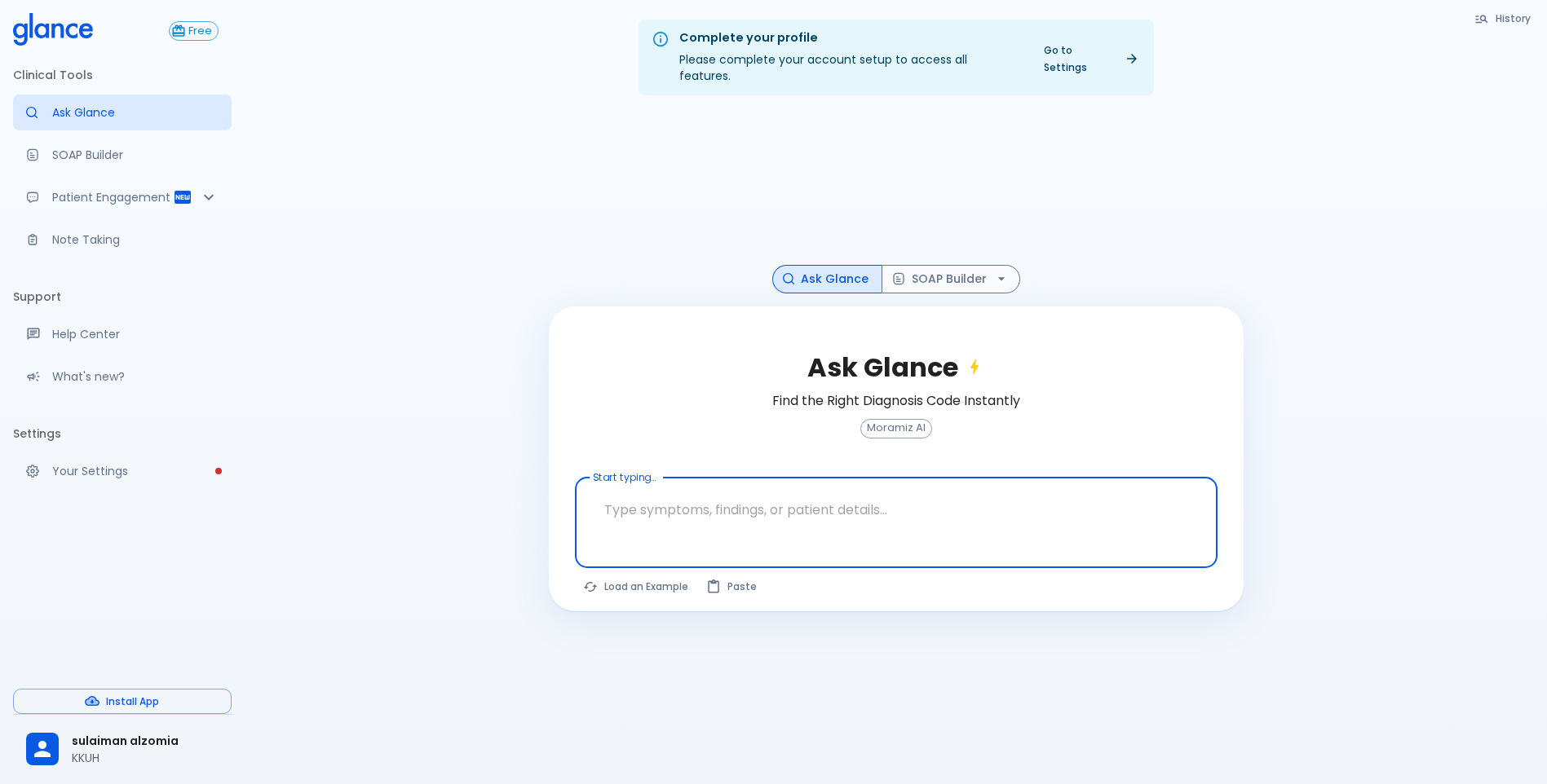
click at [1518, 15] on button "History" at bounding box center [1503, 18] width 74 height 23
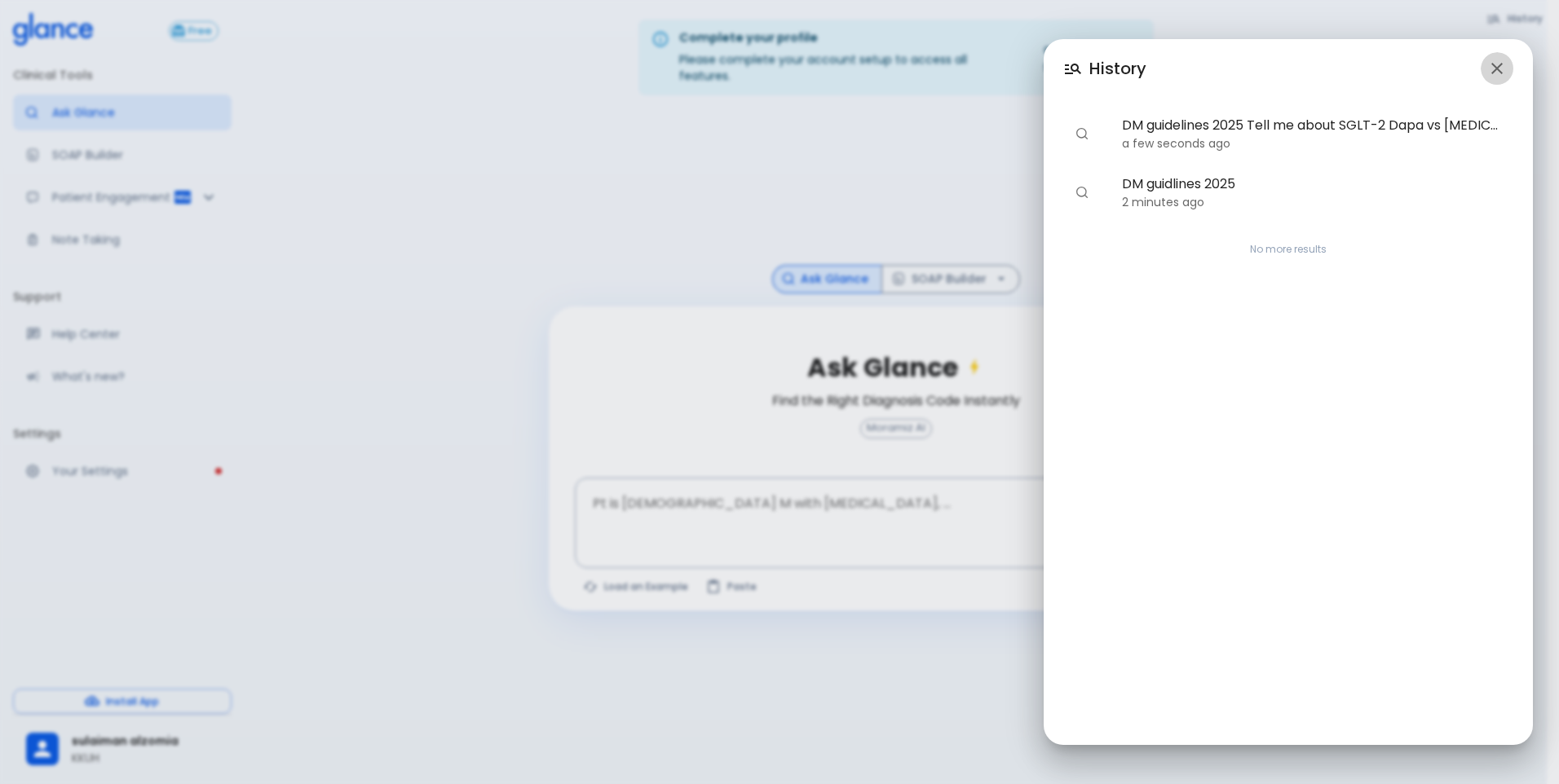
click at [1493, 73] on icon "button" at bounding box center [1497, 68] width 12 height 12
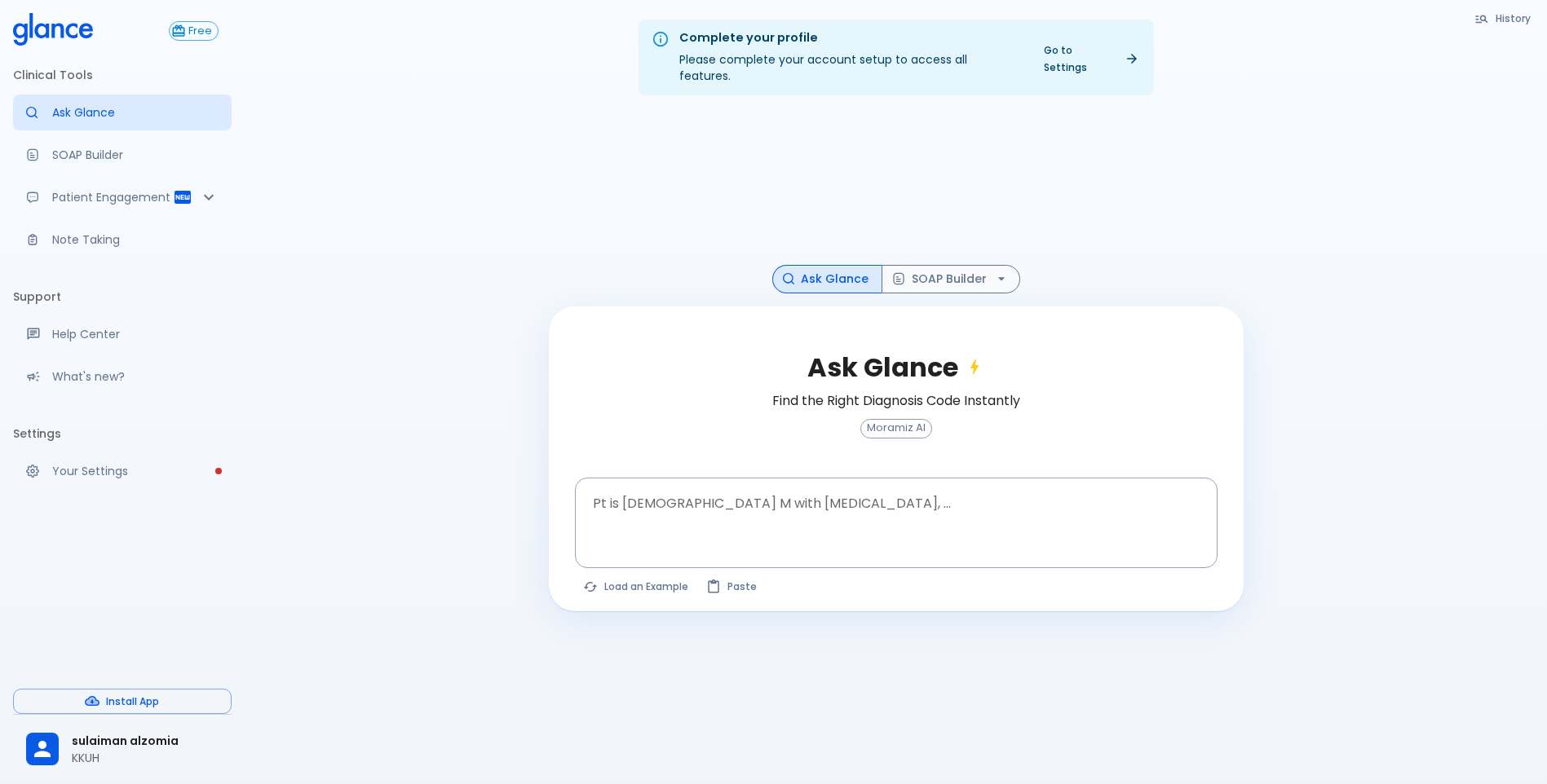
click at [995, 247] on div at bounding box center [896, 187] width 695 height 157
click at [995, 270] on icon "button" at bounding box center [1001, 279] width 17 height 17
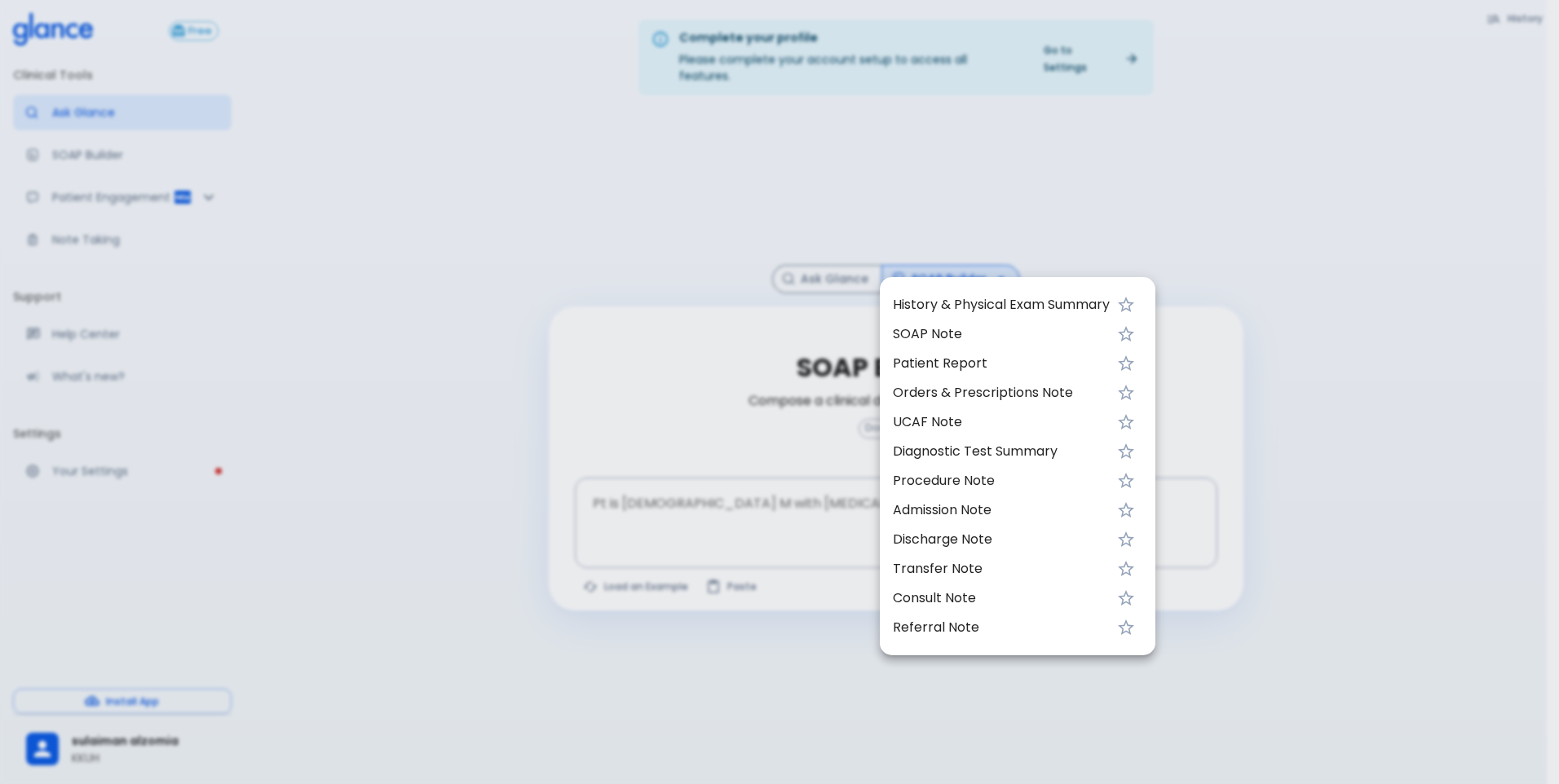
click at [1023, 337] on span "SOAP Note" at bounding box center [1001, 334] width 217 height 19
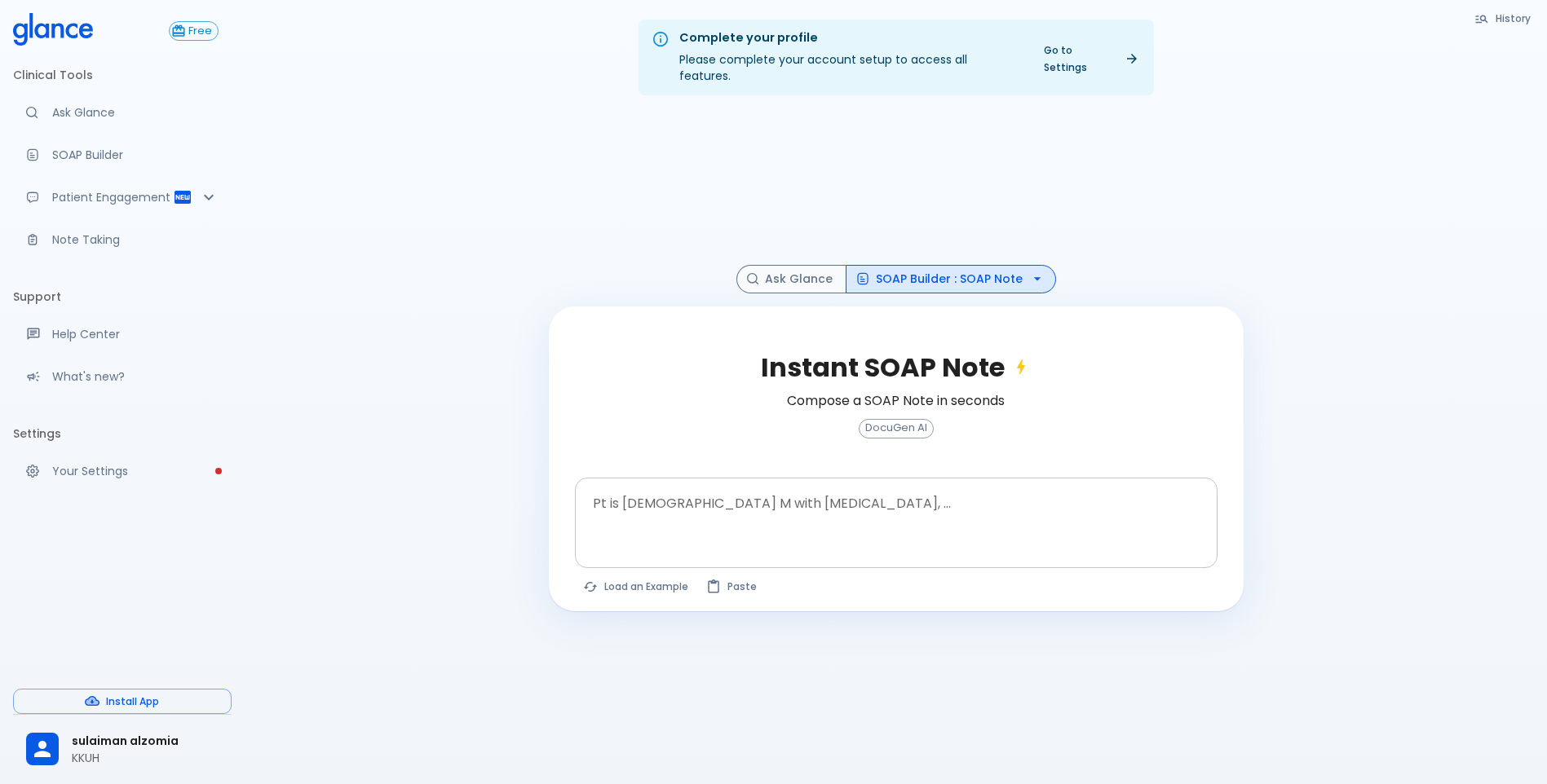
click at [804, 485] on textarea "Pt is [DEMOGRAPHIC_DATA] M with [MEDICAL_DATA], ..." at bounding box center [896, 510] width 620 height 52
click at [688, 575] on button "Load an Example" at bounding box center [637, 586] width 123 height 23
type textarea "30F, weight loss, [MEDICAL_DATA], [MEDICAL_DATA], HR 121, [MEDICAL_DATA], TSH u…"
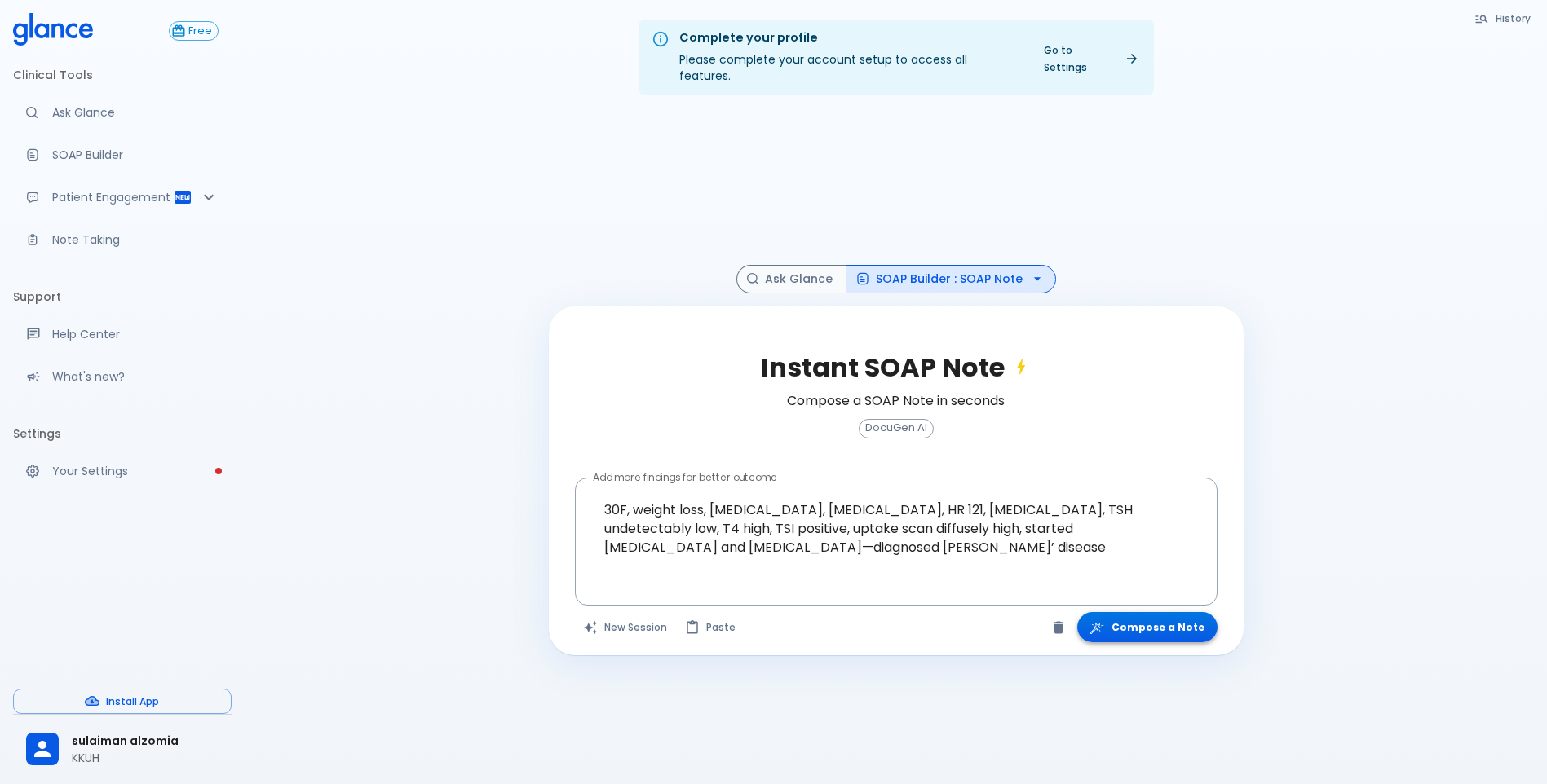
click at [1102, 620] on icon "button" at bounding box center [1097, 628] width 17 height 17
